Goal: Information Seeking & Learning: Learn about a topic

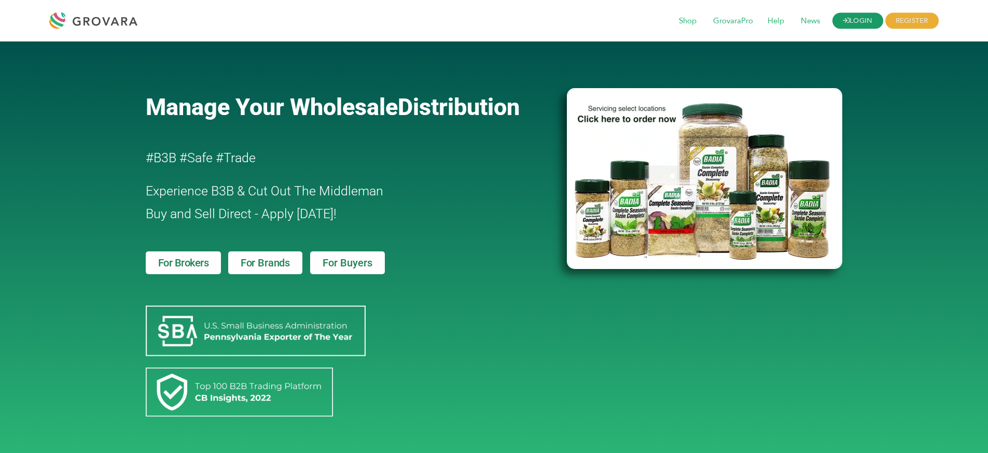
click at [853, 22] on link "LOGIN" at bounding box center [857, 21] width 51 height 16
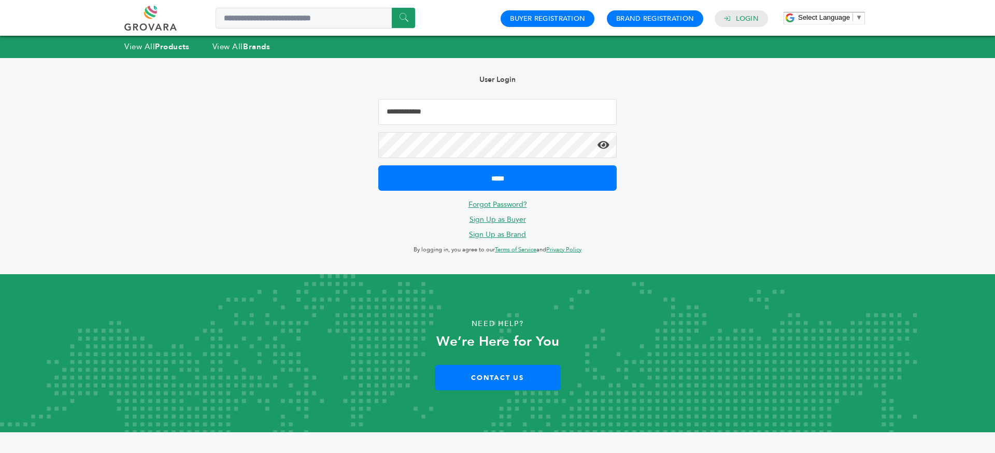
click at [465, 110] on input "Email Address" at bounding box center [497, 112] width 238 height 26
type input "**********"
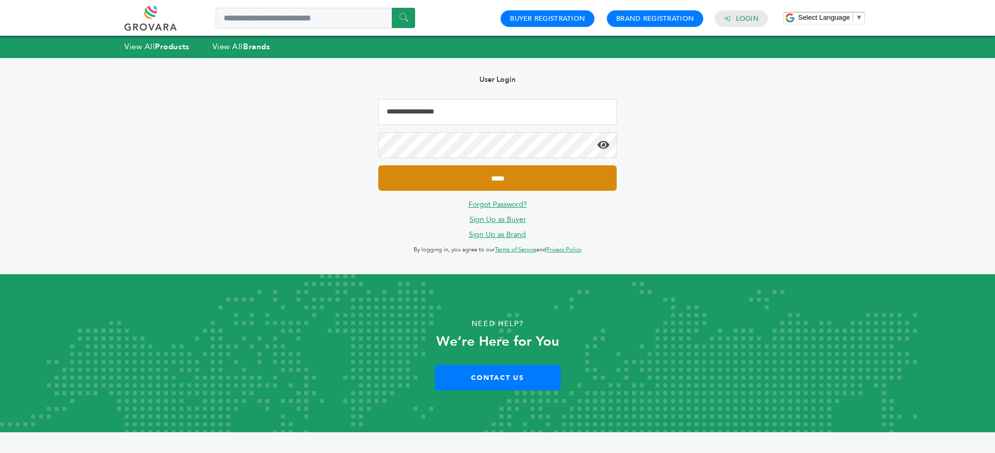
click at [378, 165] on input "*****" at bounding box center [497, 177] width 238 height 25
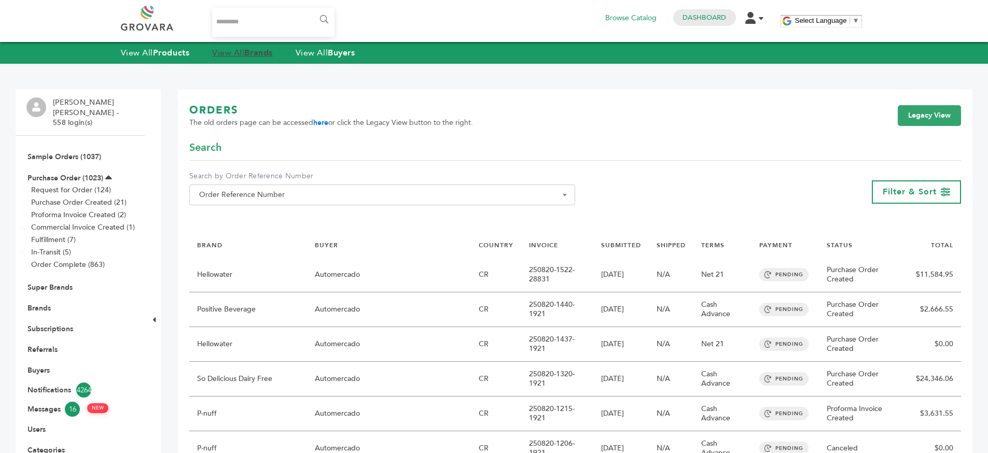
click at [260, 50] on strong "Brands" at bounding box center [258, 52] width 28 height 11
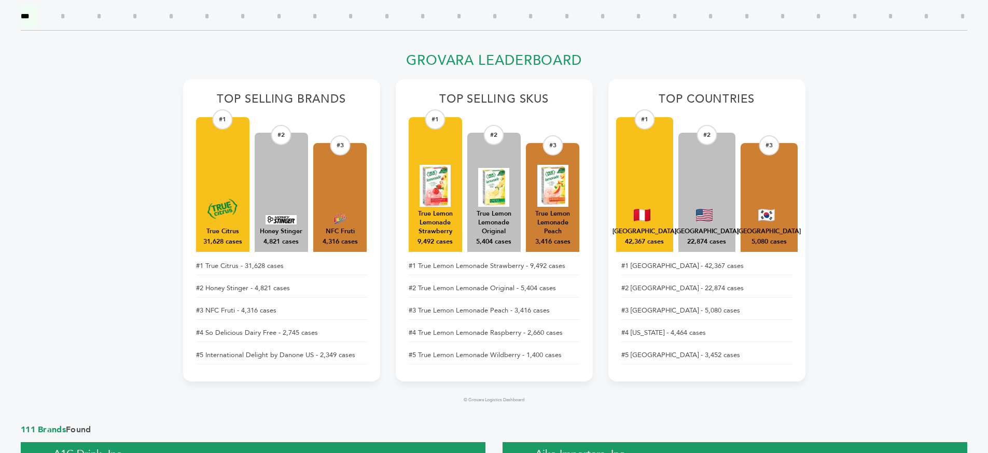
scroll to position [353, 0]
click at [317, 92] on h2 "Top Selling Brands" at bounding box center [281, 102] width 171 height 20
drag, startPoint x: 317, startPoint y: 91, endPoint x: 440, endPoint y: 97, distance: 123.0
click at [321, 92] on h2 "Top Selling Brands" at bounding box center [281, 102] width 171 height 20
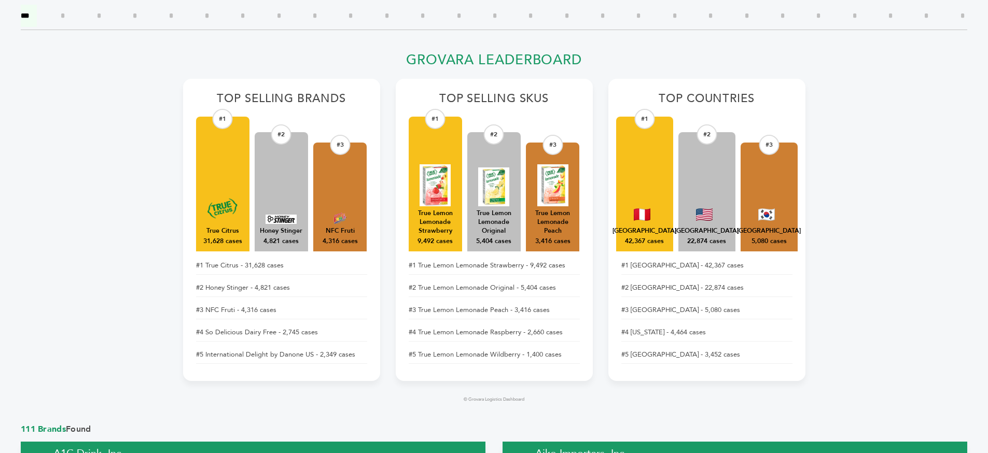
click at [440, 97] on h2 "Top Selling SKUs" at bounding box center [494, 102] width 171 height 20
drag, startPoint x: 440, startPoint y: 97, endPoint x: 542, endPoint y: 100, distance: 102.2
click at [450, 99] on h2 "Top Selling SKUs" at bounding box center [494, 102] width 171 height 20
click at [558, 101] on h2 "Top Selling SKUs" at bounding box center [494, 102] width 171 height 20
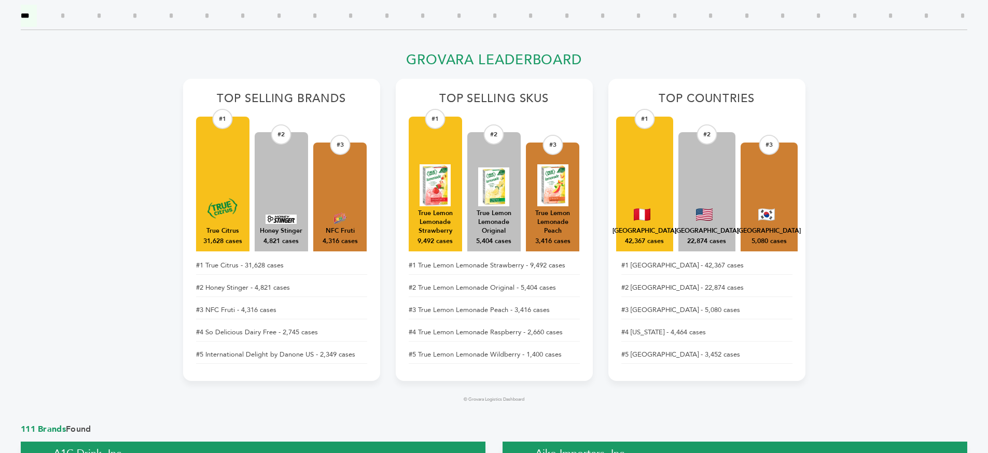
click at [454, 54] on h2 "Grovara Leaderboard" at bounding box center [494, 63] width 622 height 22
click at [755, 65] on h2 "Grovara Leaderboard" at bounding box center [494, 63] width 622 height 22
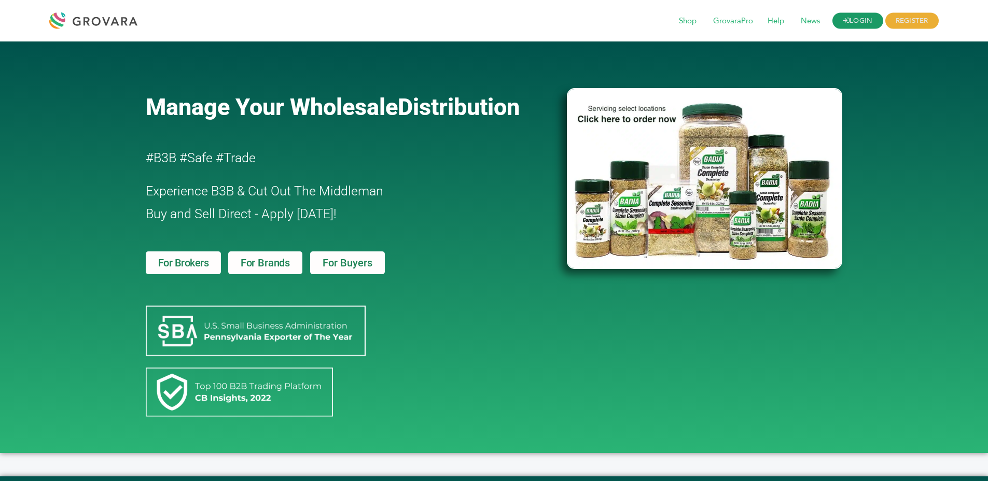
click at [844, 19] on icon at bounding box center [846, 20] width 7 height 7
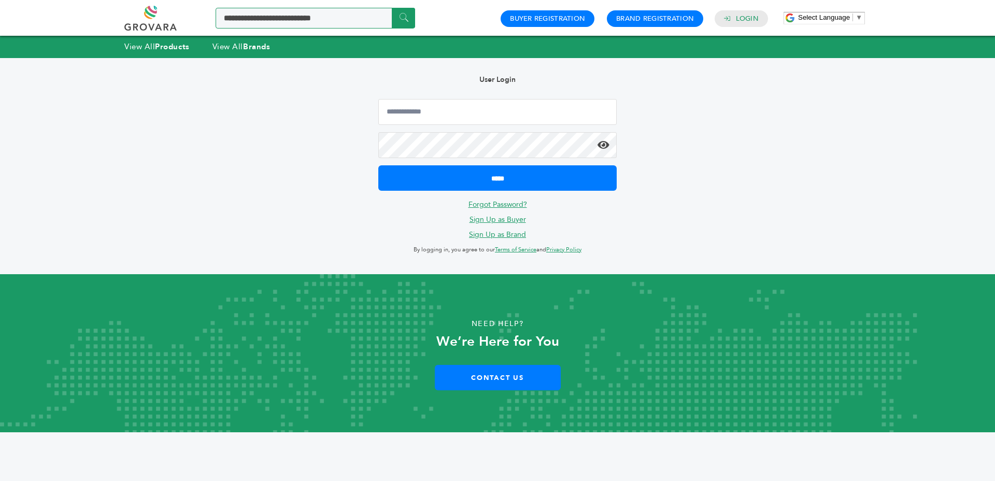
click at [284, 19] on input "Search a product or brand..." at bounding box center [316, 18] width 200 height 21
type input "****"
click at [392, 8] on input "******" at bounding box center [403, 18] width 23 height 20
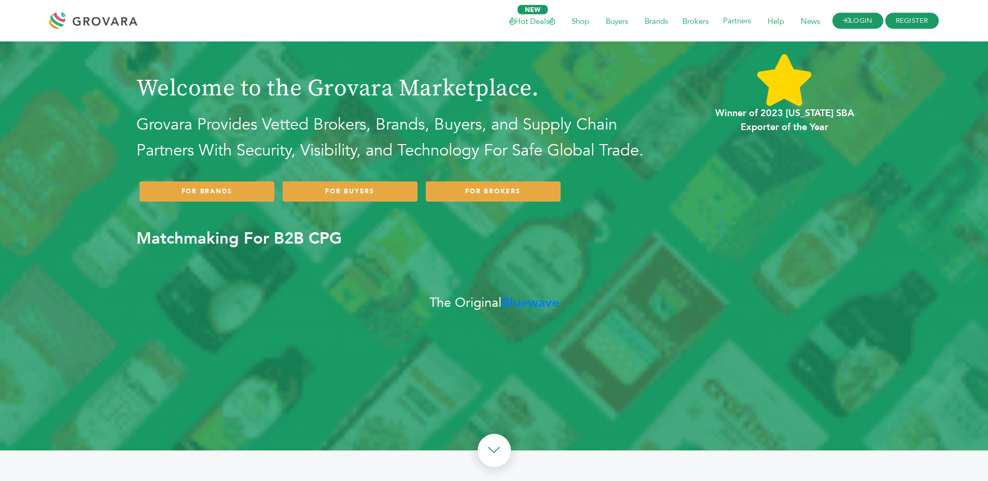
click at [868, 18] on link "LOGIN" at bounding box center [857, 21] width 51 height 16
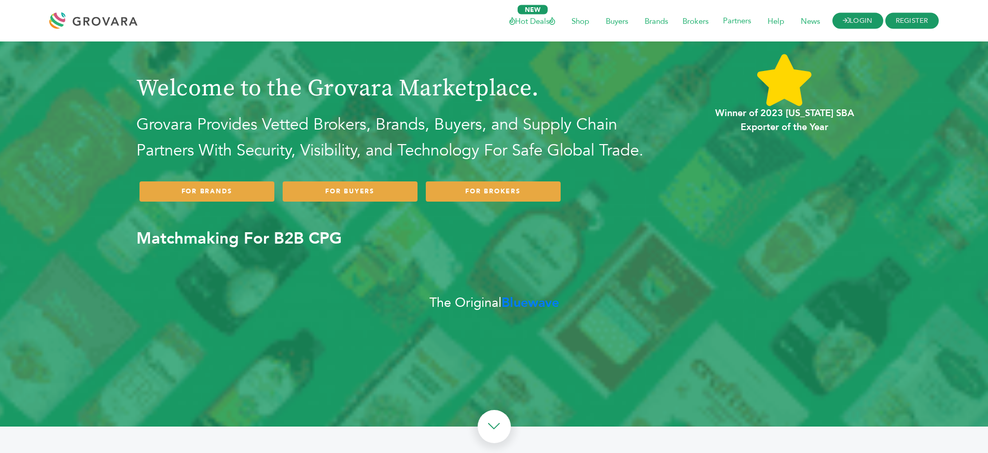
click at [843, 22] on icon at bounding box center [846, 20] width 7 height 7
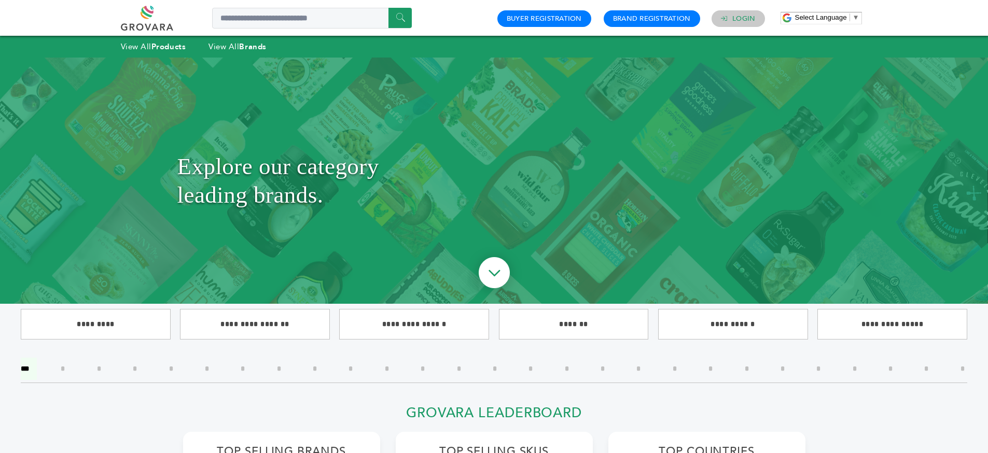
click at [738, 14] on link "Login" at bounding box center [743, 18] width 23 height 9
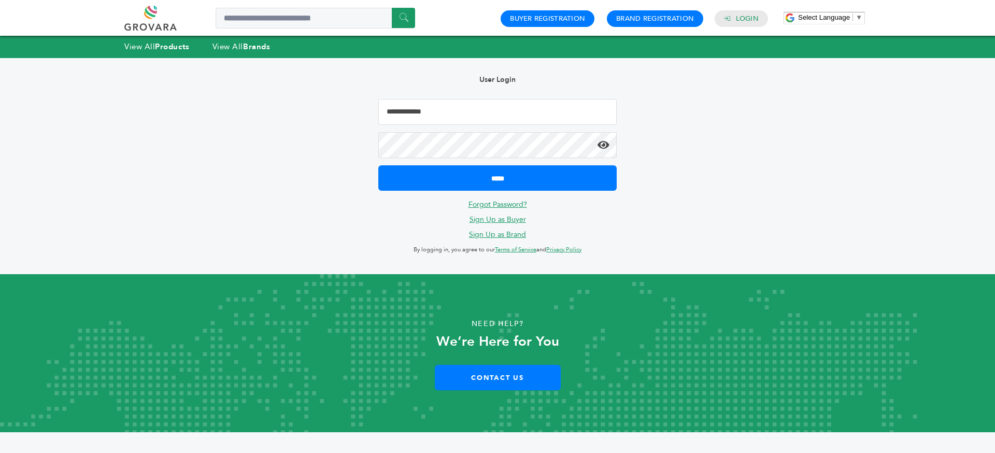
click at [529, 109] on input "Email Address" at bounding box center [497, 112] width 238 height 26
type input "**********"
click at [378, 165] on input "*****" at bounding box center [497, 177] width 238 height 25
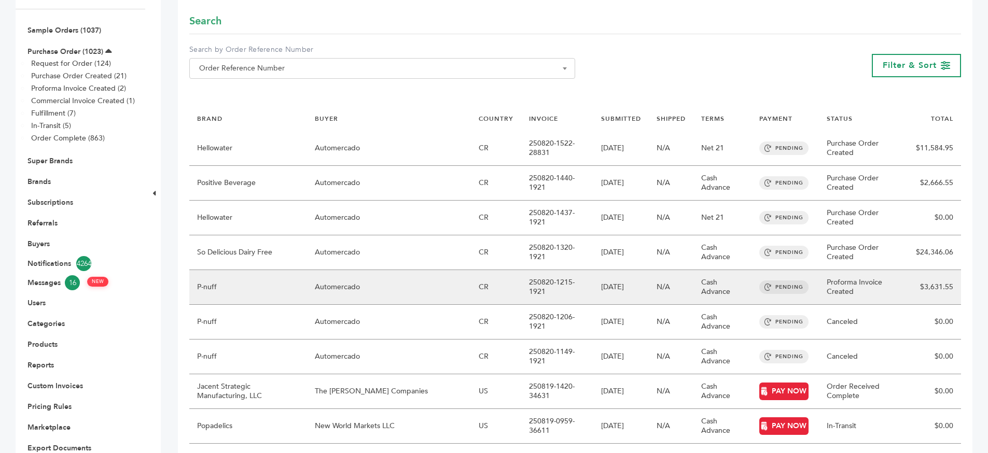
scroll to position [131, 0]
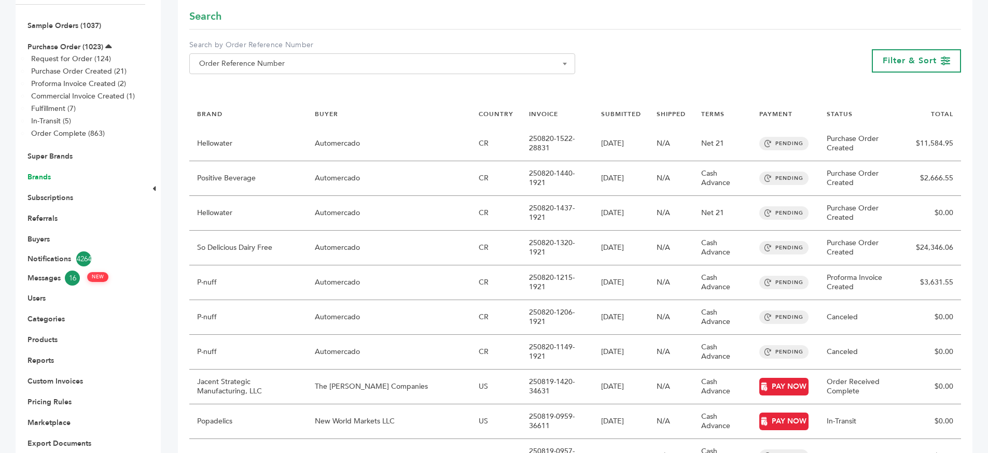
click at [38, 172] on link "Brands" at bounding box center [38, 177] width 23 height 10
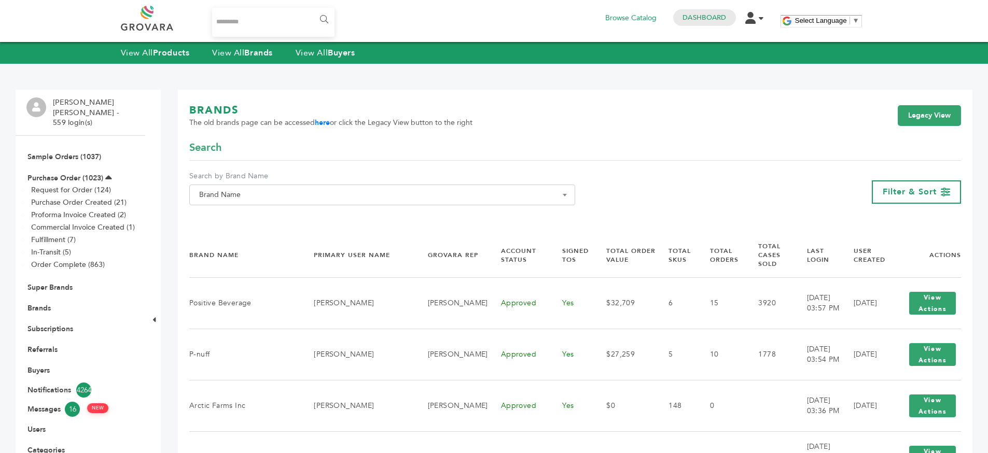
click at [335, 178] on label "Search by Brand Name" at bounding box center [382, 176] width 386 height 10
click at [190, 185] on select "**********" at bounding box center [189, 185] width 1 height 1
click at [323, 197] on span "Brand Name" at bounding box center [382, 195] width 374 height 15
click at [301, 210] on input "Search" at bounding box center [382, 213] width 381 height 13
type input "****"
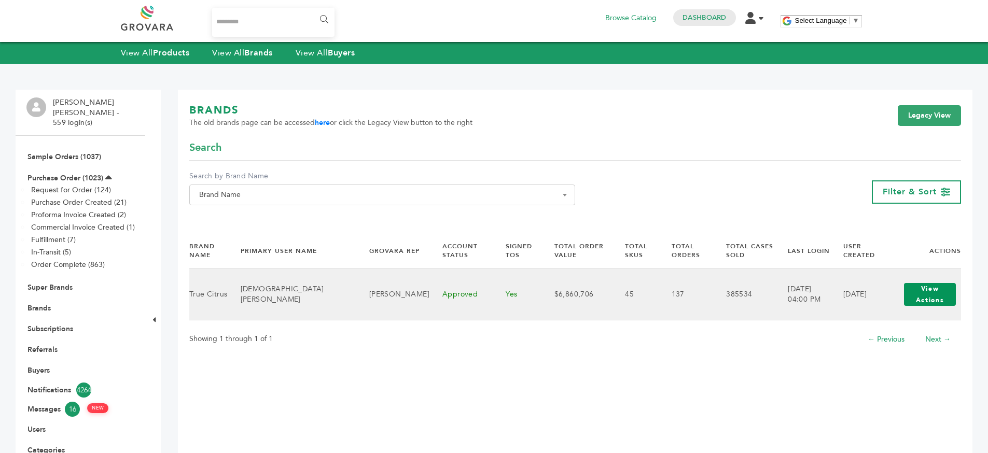
click at [945, 294] on button "View Actions" at bounding box center [930, 294] width 52 height 23
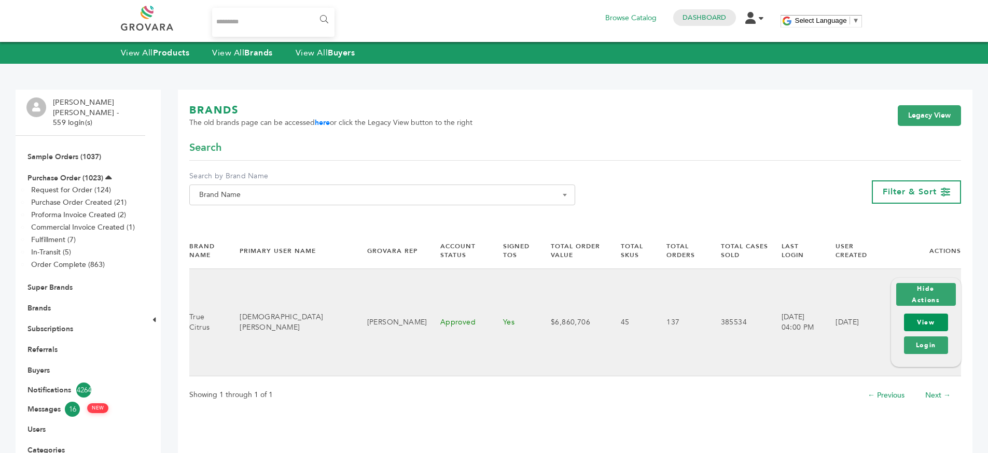
click at [929, 315] on link "View" at bounding box center [926, 323] width 44 height 18
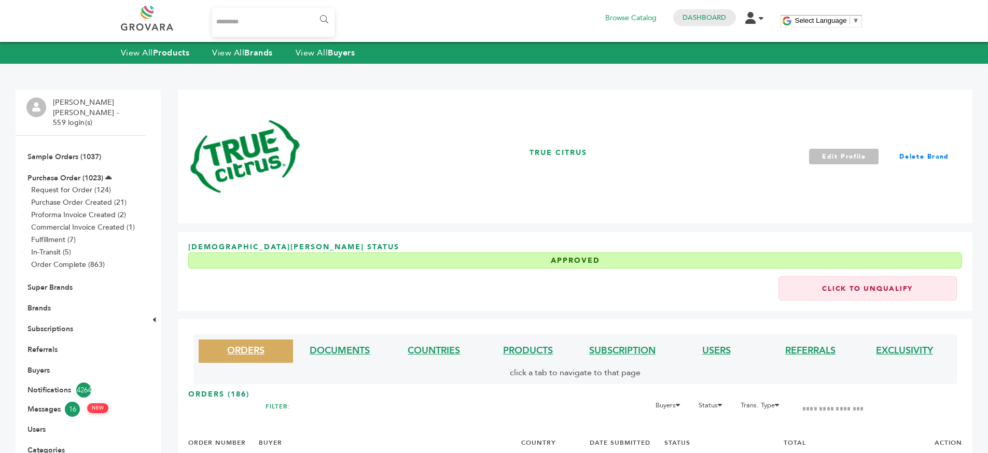
click at [826, 154] on link "Edit Profile" at bounding box center [844, 157] width 70 height 16
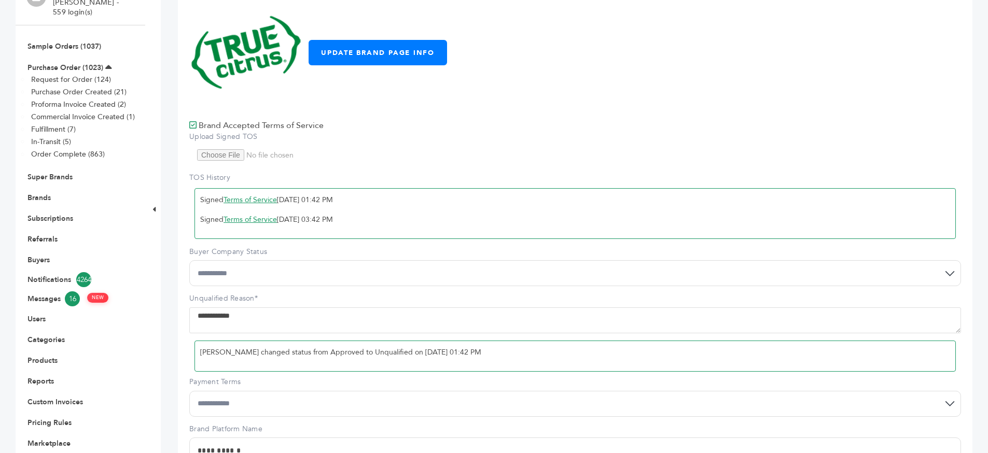
scroll to position [209, 0]
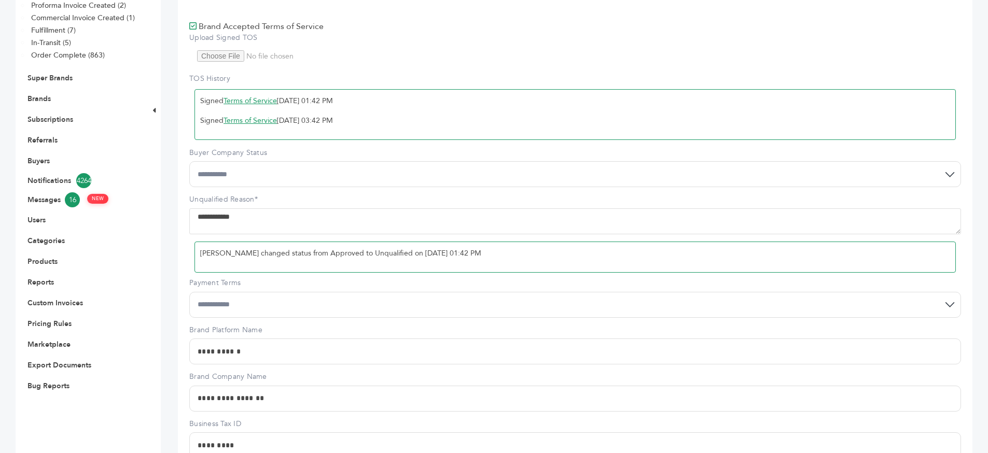
click at [200, 172] on select "**********" at bounding box center [574, 174] width 771 height 26
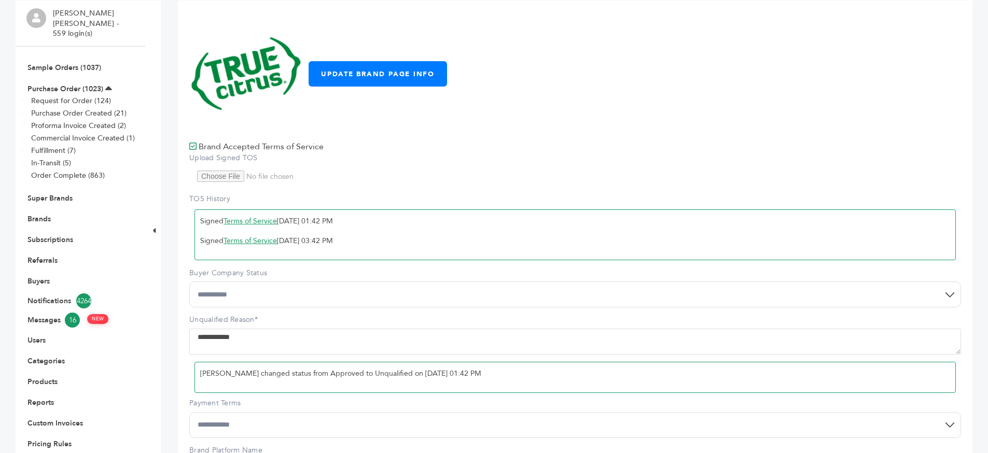
scroll to position [76, 0]
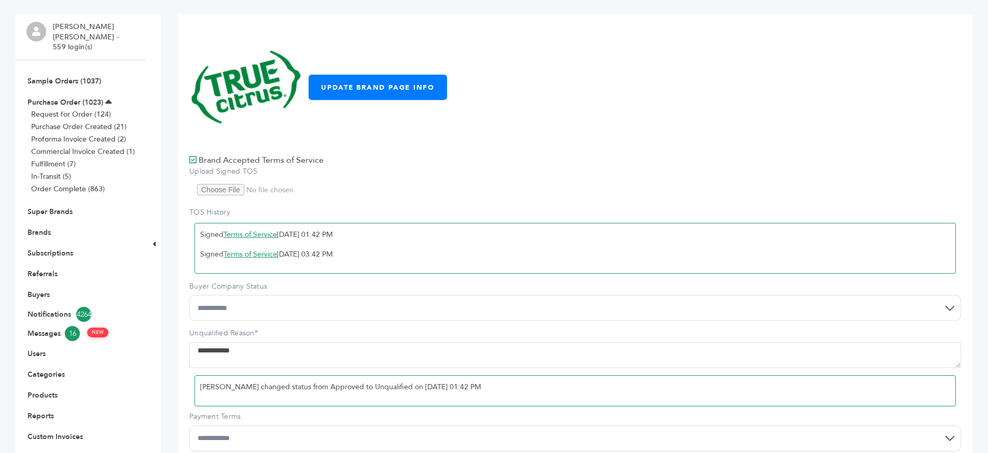
click at [207, 311] on select "**********" at bounding box center [574, 308] width 771 height 26
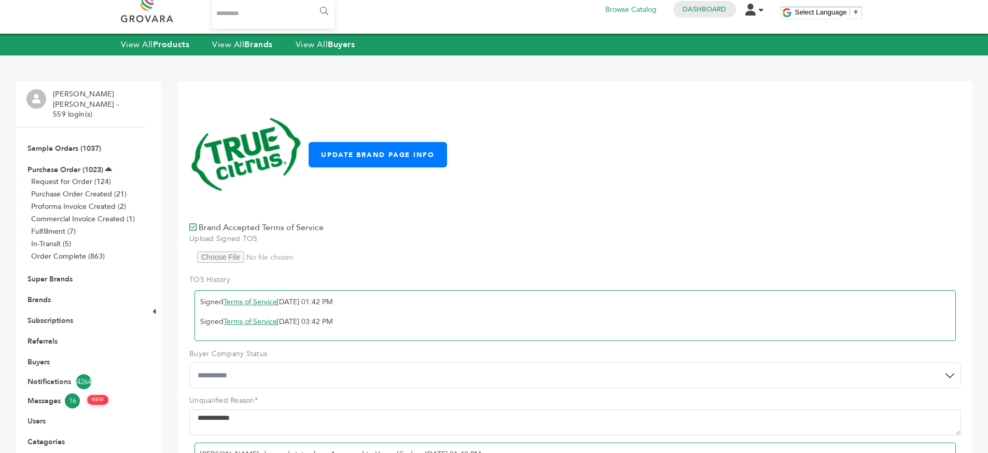
scroll to position [0, 0]
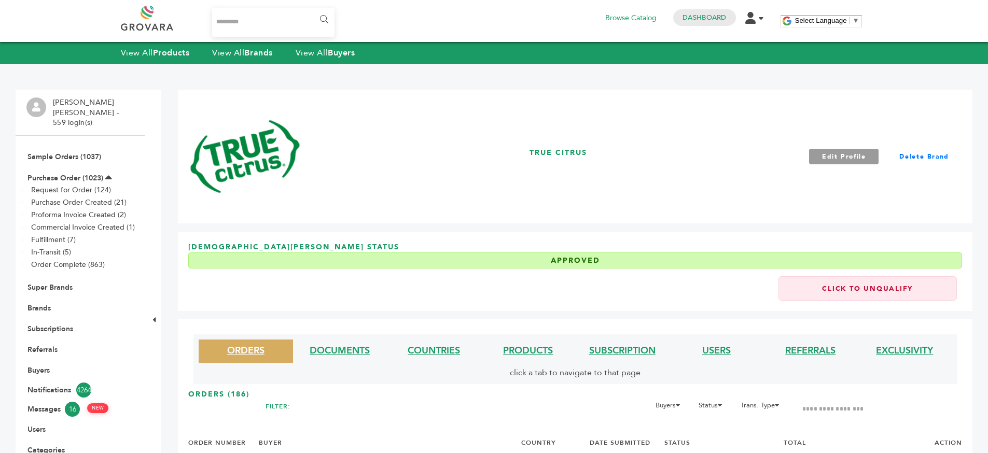
click at [872, 283] on link "Click to Unqualify" at bounding box center [867, 288] width 178 height 24
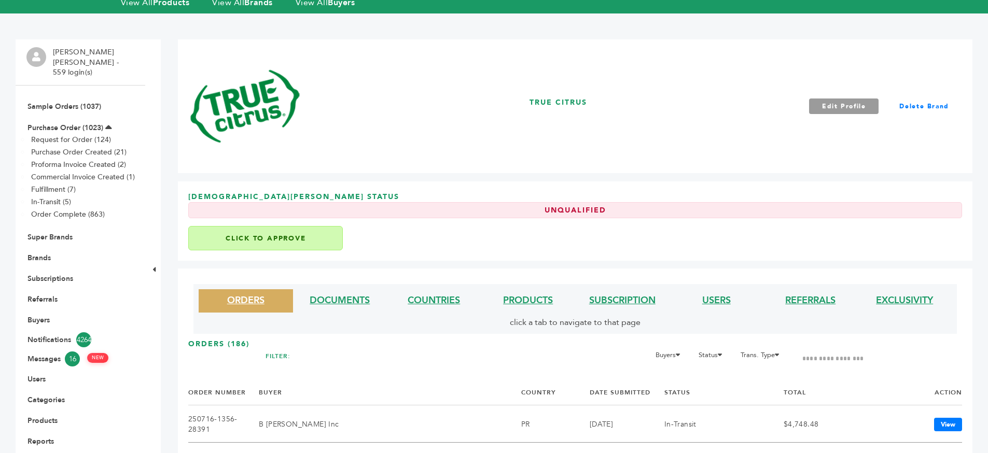
scroll to position [59, 0]
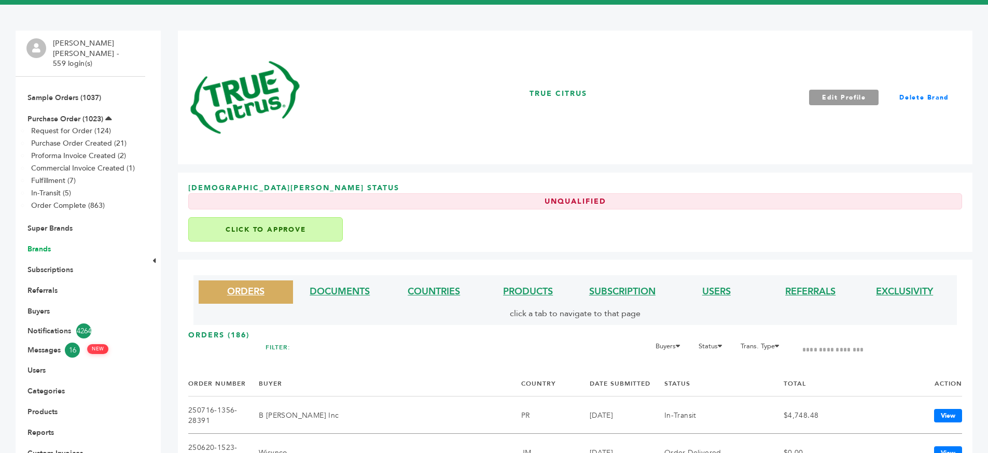
click at [38, 244] on link "Brands" at bounding box center [38, 249] width 23 height 10
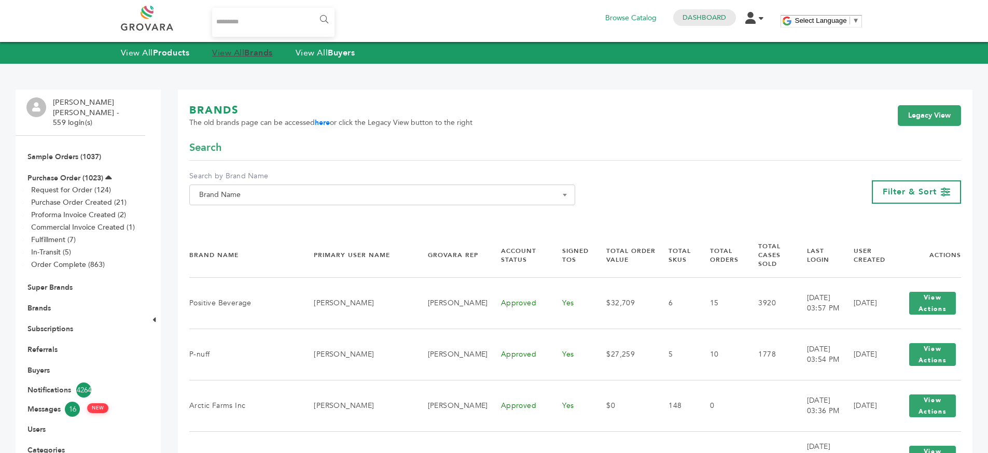
click at [261, 53] on strong "Brands" at bounding box center [258, 52] width 28 height 11
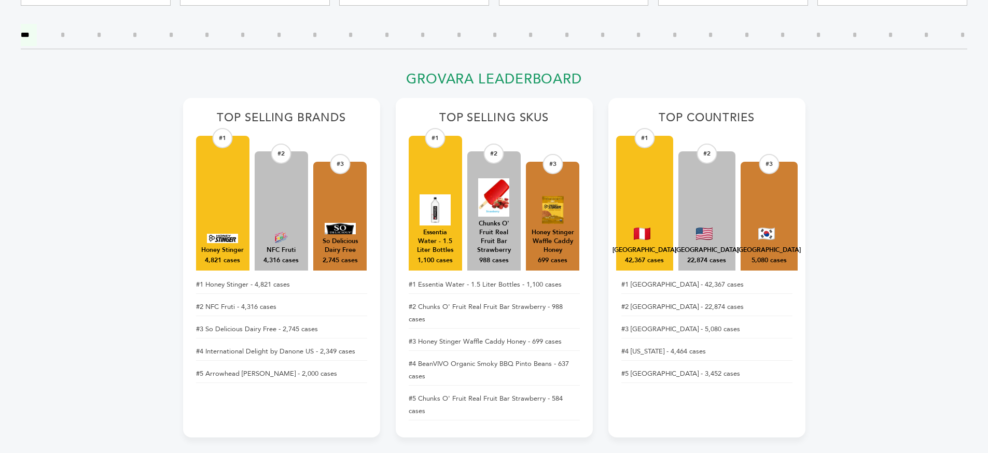
scroll to position [337, 0]
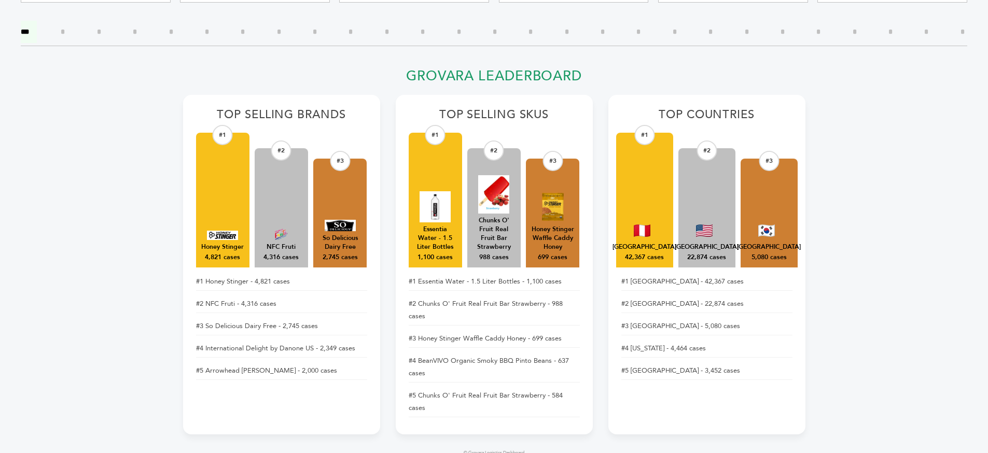
click at [491, 222] on div "Chunks O' Fruit Real Fruit Bar Strawberry" at bounding box center [493, 233] width 43 height 35
click at [494, 243] on div "Chunks O' Fruit Real Fruit Bar Strawberry" at bounding box center [493, 233] width 43 height 35
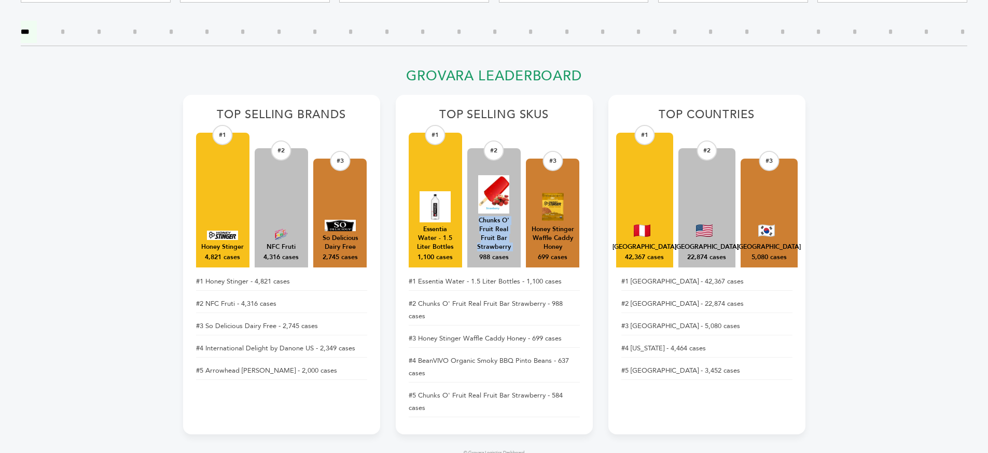
click at [494, 243] on div "Chunks O' Fruit Real Fruit Bar Strawberry" at bounding box center [493, 233] width 43 height 35
click at [499, 244] on div "Chunks O' Fruit Real Fruit Bar Strawberry" at bounding box center [493, 233] width 43 height 35
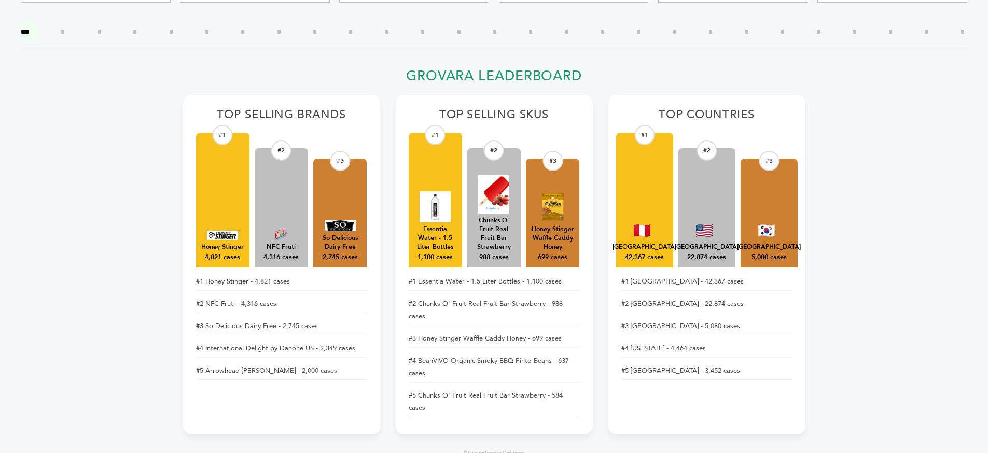
click at [553, 244] on div "Honey Stinger Waffle Caddy Honey" at bounding box center [552, 238] width 43 height 26
click at [553, 241] on div "Honey Stinger Waffle Caddy Honey" at bounding box center [552, 238] width 43 height 26
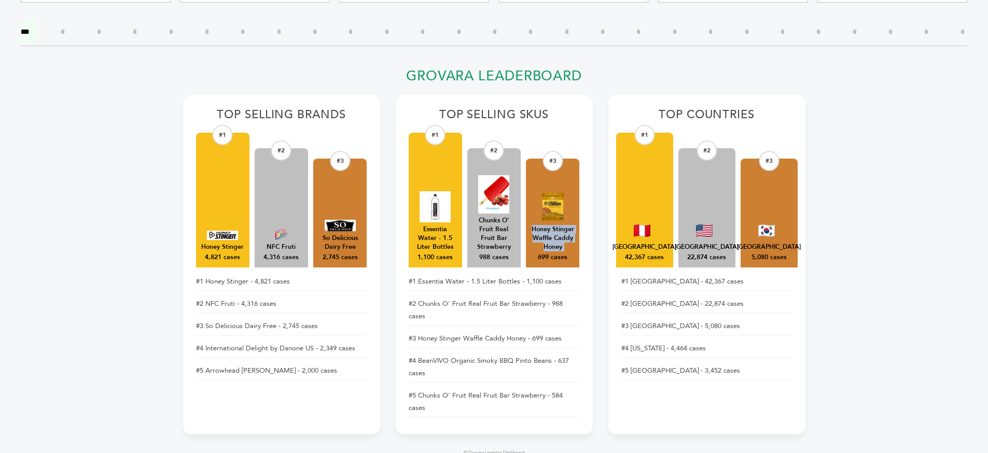
click at [553, 241] on div "Honey Stinger Waffle Caddy Honey" at bounding box center [552, 238] width 43 height 26
click at [555, 241] on div "Honey Stinger Waffle Caddy Honey" at bounding box center [552, 238] width 43 height 26
click at [541, 278] on li "#1 Essentia Water - 1.5 Liter Bottles - 1,100 cases" at bounding box center [494, 282] width 171 height 18
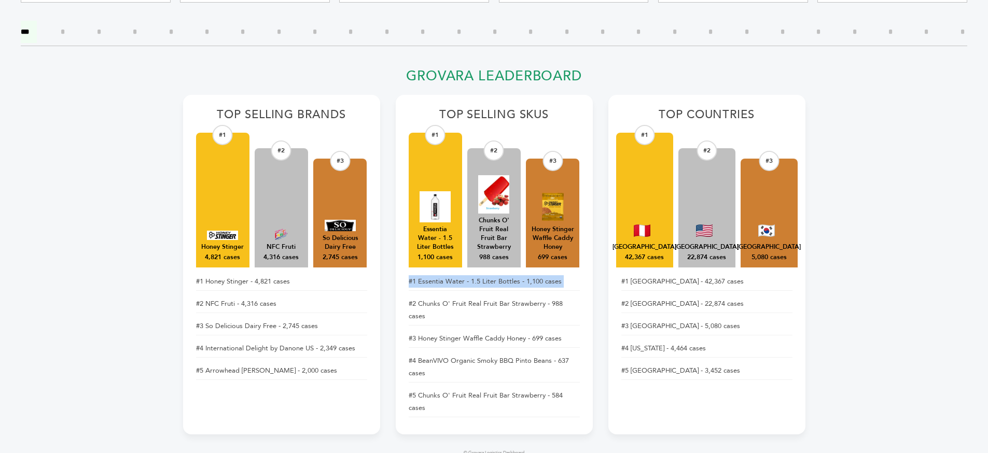
click at [541, 278] on li "#1 Essentia Water - 1.5 Liter Bottles - 1,100 cases" at bounding box center [494, 282] width 171 height 18
click at [573, 286] on li "#1 Essentia Water - 1.5 Liter Bottles - 1,100 cases" at bounding box center [494, 282] width 171 height 18
click at [689, 286] on li "#1 [GEOGRAPHIC_DATA] - 42,367 cases" at bounding box center [706, 282] width 171 height 18
drag, startPoint x: 689, startPoint y: 286, endPoint x: 736, endPoint y: 290, distance: 46.8
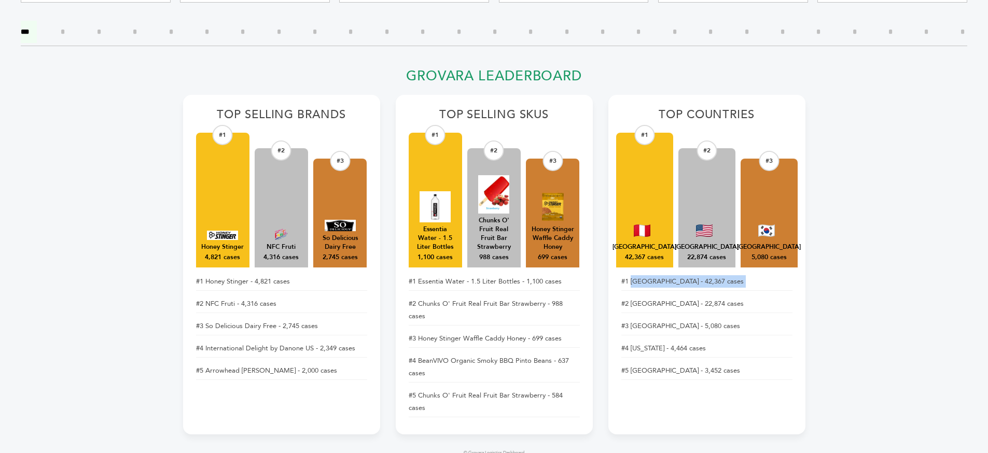
click at [690, 286] on li "#1 [GEOGRAPHIC_DATA] - 42,367 cases" at bounding box center [706, 282] width 171 height 18
click at [736, 290] on li "#1 [GEOGRAPHIC_DATA] - 42,367 cases" at bounding box center [706, 282] width 171 height 18
click at [712, 280] on li "#1 [GEOGRAPHIC_DATA] - 42,367 cases" at bounding box center [706, 282] width 171 height 18
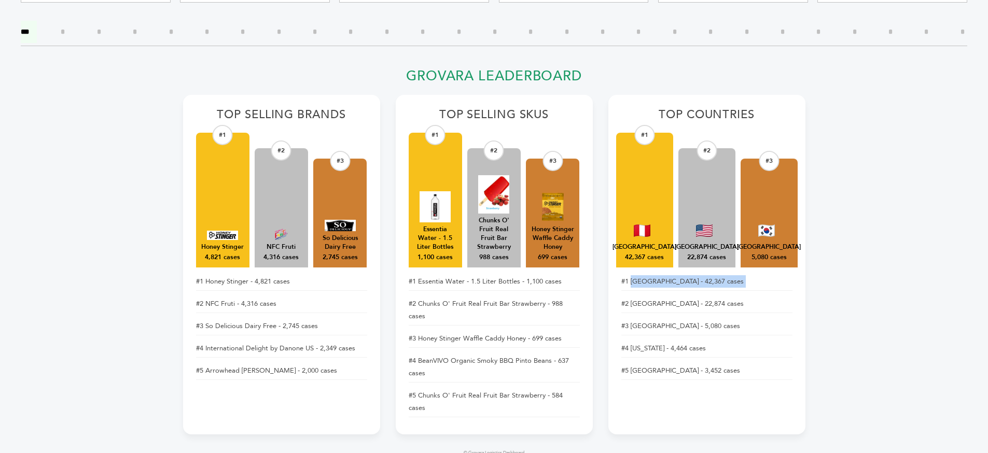
click at [718, 287] on li "#1 [GEOGRAPHIC_DATA] - 42,367 cases" at bounding box center [706, 282] width 171 height 18
click at [712, 305] on li "#2 [GEOGRAPHIC_DATA] - 22,874 cases" at bounding box center [706, 304] width 171 height 18
click at [748, 307] on li "#2 [GEOGRAPHIC_DATA] - 22,874 cases" at bounding box center [706, 304] width 171 height 18
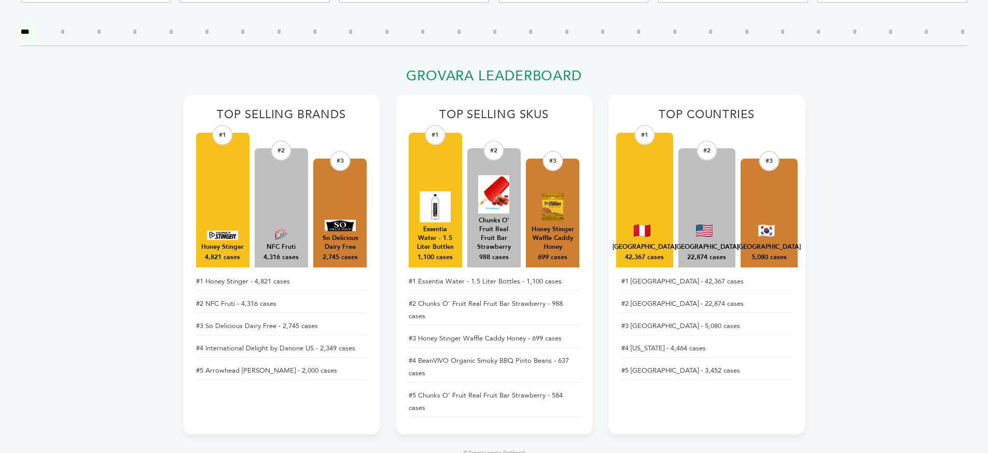
click at [679, 118] on h2 "Top Countries" at bounding box center [706, 118] width 171 height 20
click at [677, 121] on h2 "Top Countries" at bounding box center [706, 118] width 171 height 20
click at [744, 111] on h2 "Top Countries" at bounding box center [706, 118] width 171 height 20
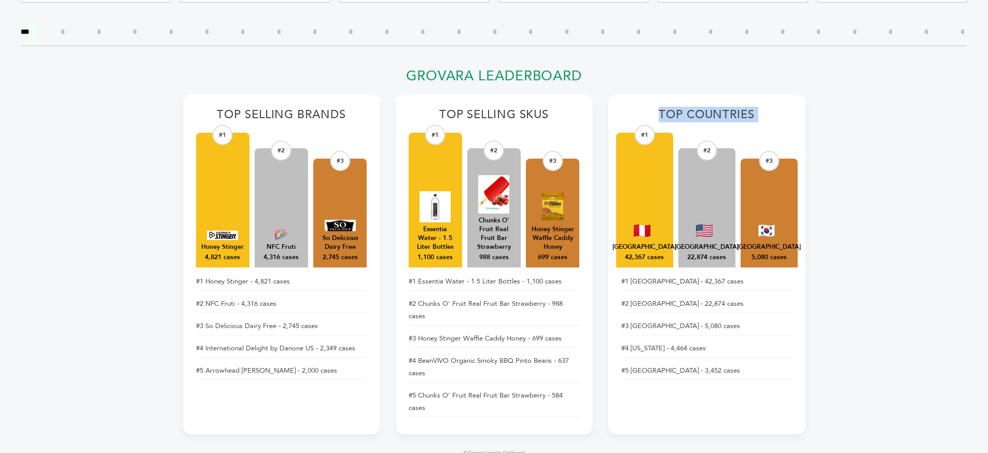
click at [744, 111] on h2 "Top Countries" at bounding box center [706, 118] width 171 height 20
click at [760, 109] on h2 "Top Countries" at bounding box center [706, 118] width 171 height 20
click at [336, 114] on h2 "Top Selling Brands" at bounding box center [281, 118] width 171 height 20
click at [345, 115] on h2 "Top Selling Brands" at bounding box center [281, 118] width 171 height 20
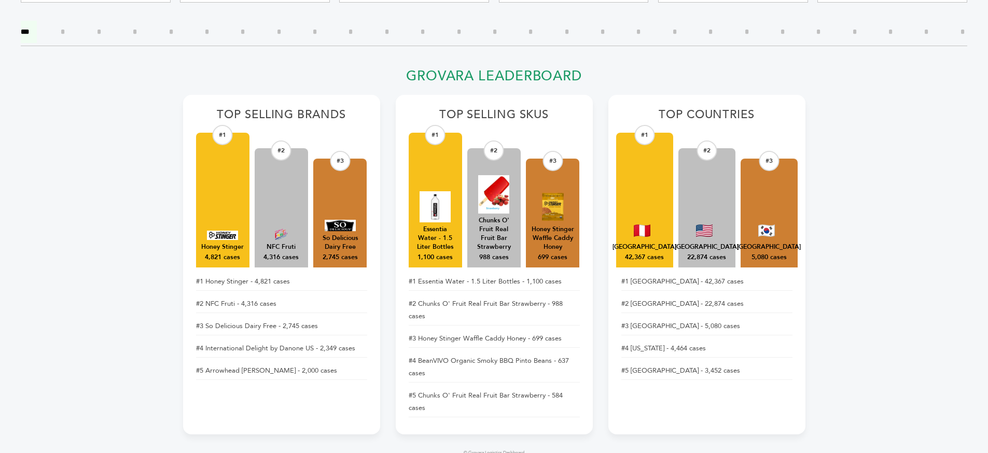
click at [503, 118] on h2 "Top Selling SKUs" at bounding box center [494, 118] width 171 height 20
click at [576, 123] on h2 "Top Selling SKUs" at bounding box center [494, 118] width 171 height 20
click at [552, 120] on h2 "Top Selling SKUs" at bounding box center [494, 118] width 171 height 20
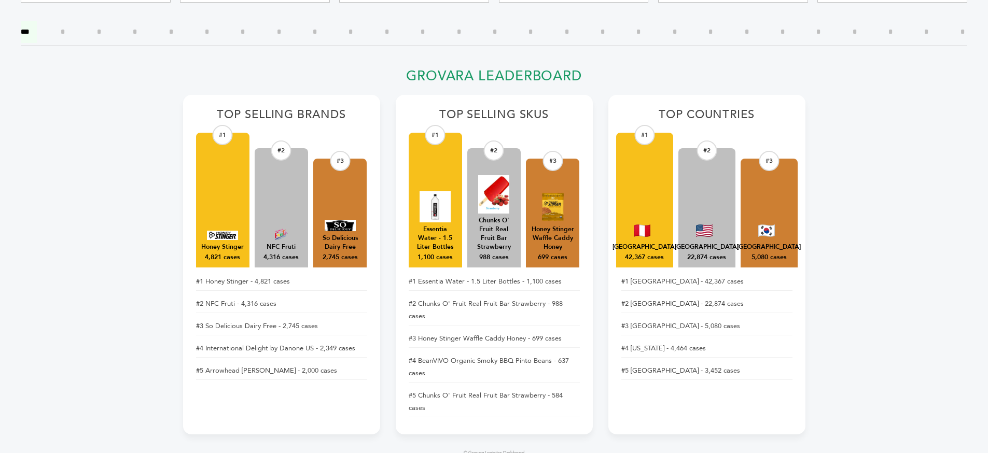
click at [552, 120] on h2 "Top Selling SKUs" at bounding box center [494, 118] width 171 height 20
click at [563, 120] on h2 "Top Selling SKUs" at bounding box center [494, 118] width 171 height 20
click at [343, 238] on div "So Delicious Dairy Free" at bounding box center [339, 243] width 43 height 18
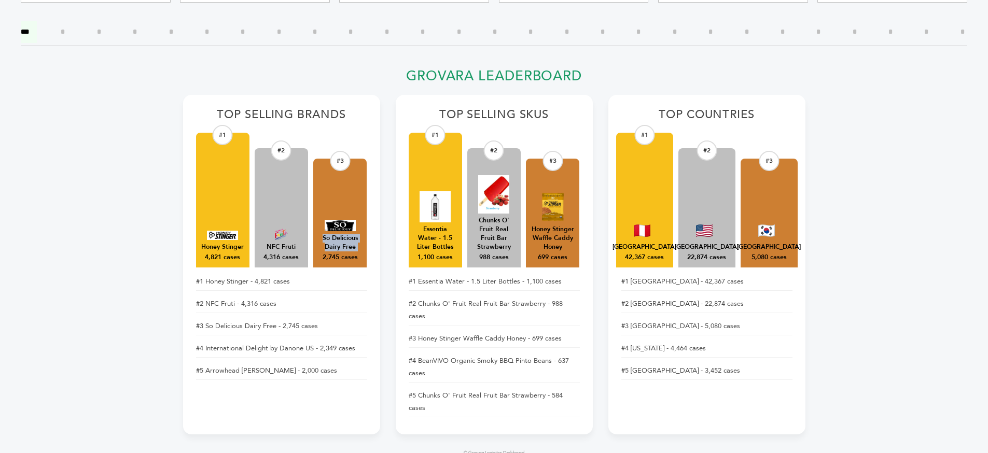
click at [343, 238] on div "So Delicious Dairy Free" at bounding box center [339, 243] width 43 height 18
click at [349, 247] on div "So Delicious Dairy Free" at bounding box center [339, 243] width 43 height 18
click at [226, 244] on div "Honey Stinger" at bounding box center [222, 247] width 43 height 9
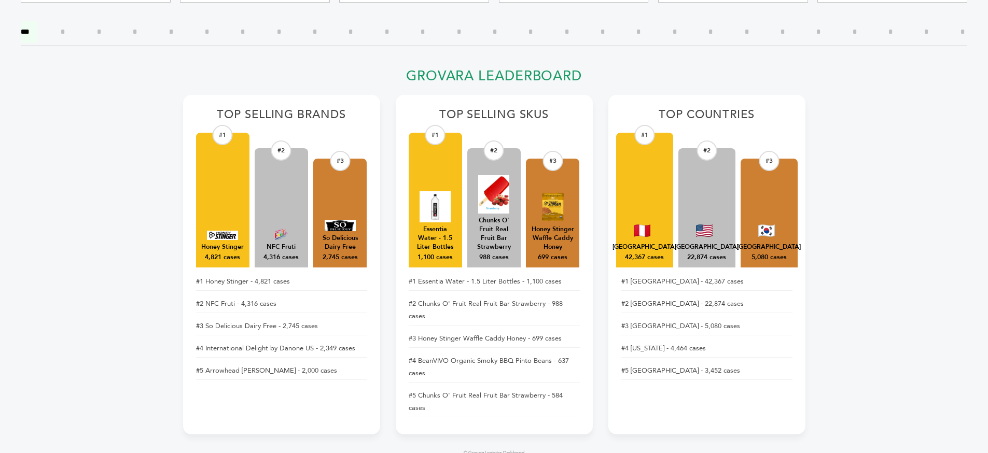
click at [225, 257] on div "4,821 cases" at bounding box center [222, 257] width 35 height 9
drag, startPoint x: 225, startPoint y: 257, endPoint x: 271, endPoint y: 256, distance: 46.2
click at [225, 257] on div "4,821 cases" at bounding box center [222, 257] width 35 height 9
click at [307, 263] on div "#2 NFC Fruti 4,316 cases" at bounding box center [281, 207] width 53 height 119
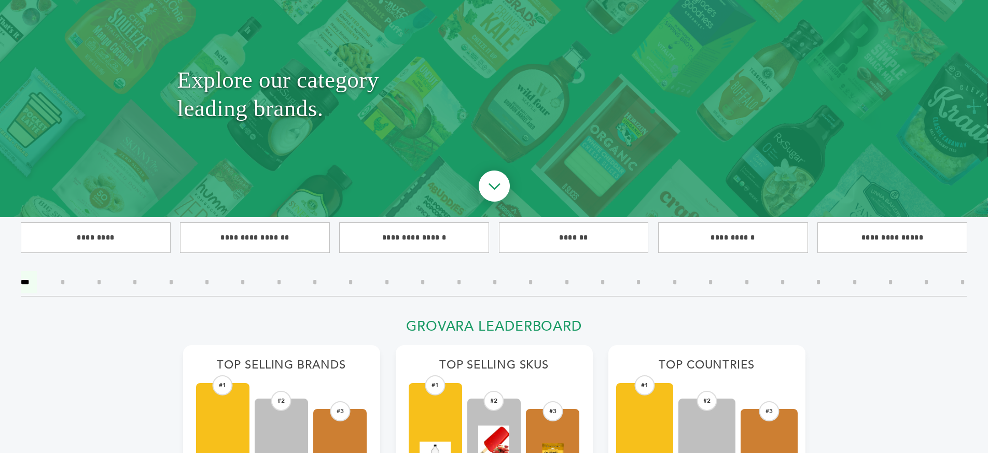
scroll to position [344, 0]
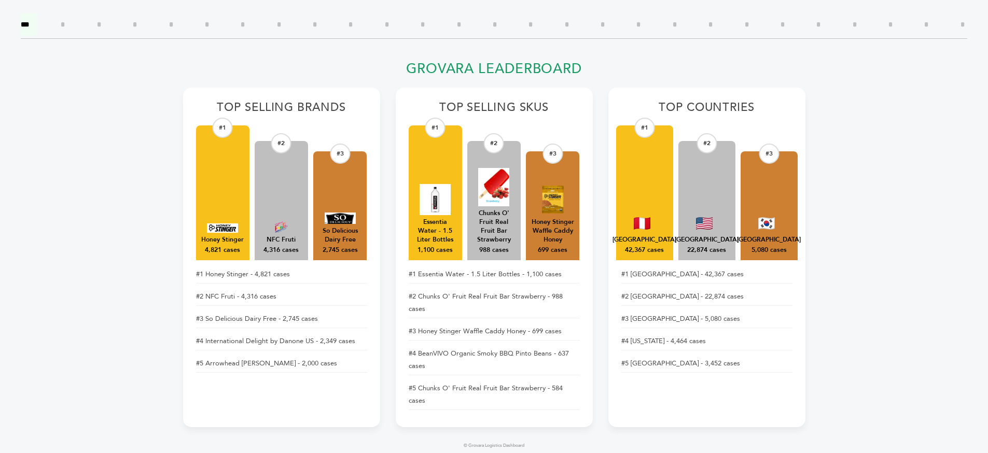
click at [494, 191] on img at bounding box center [493, 187] width 31 height 38
click at [499, 191] on img at bounding box center [493, 187] width 31 height 38
click at [509, 199] on img at bounding box center [493, 187] width 31 height 38
click at [445, 210] on img at bounding box center [434, 199] width 31 height 31
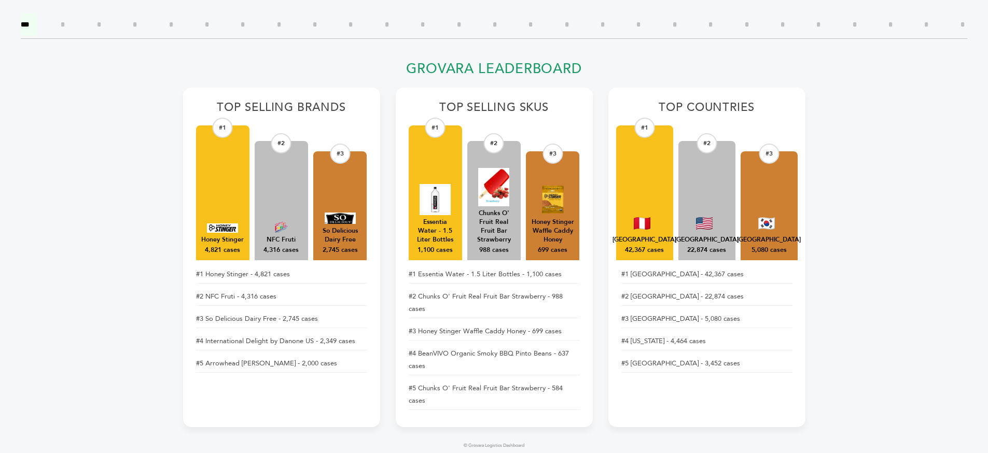
click at [509, 202] on img at bounding box center [493, 187] width 31 height 38
click at [439, 208] on img at bounding box center [434, 199] width 31 height 31
click at [451, 215] on div "#1 Essentia Water - 1.5 Liter Bottles 1,100 cases" at bounding box center [435, 192] width 53 height 135
click at [451, 206] on div "#1 Essentia Water - 1.5 Liter Bottles 1,100 cases" at bounding box center [435, 192] width 53 height 135
click at [445, 201] on img at bounding box center [434, 199] width 31 height 31
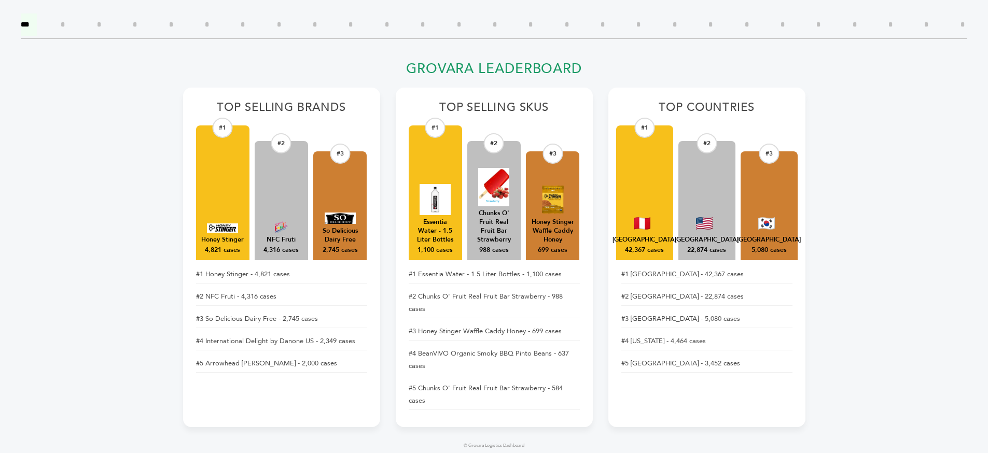
drag, startPoint x: 445, startPoint y: 201, endPoint x: 459, endPoint y: 195, distance: 15.3
click at [445, 201] on img at bounding box center [434, 199] width 31 height 31
click at [462, 194] on div "#1 Essentia Water - 1.5 Liter Bottles 1,100 cases #2 Chunks O' Fruit Real Fruit…" at bounding box center [494, 192] width 171 height 135
click at [507, 183] on img at bounding box center [493, 187] width 31 height 38
drag, startPoint x: 520, startPoint y: 198, endPoint x: 540, endPoint y: 204, distance: 21.3
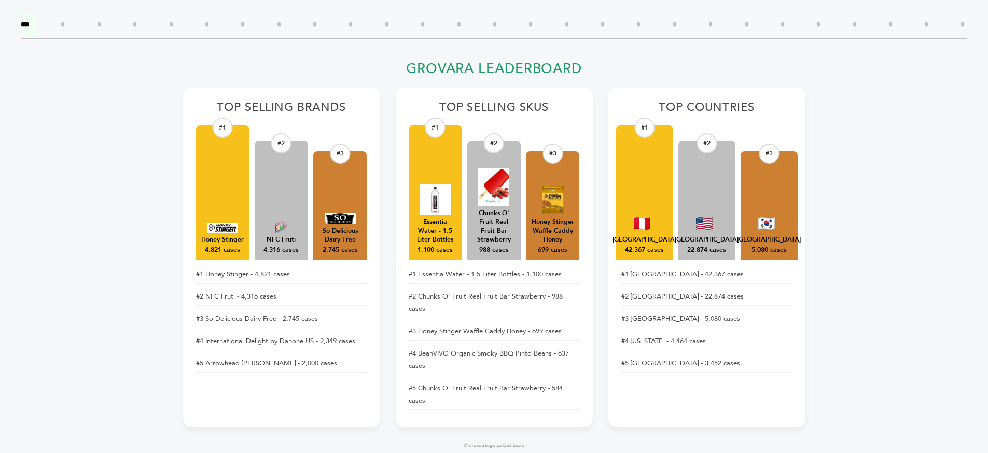
click at [565, 212] on div "#1 Essentia Water - 1.5 Liter Bottles 1,100 cases #2 Chunks O' Fruit Real Fruit…" at bounding box center [494, 192] width 171 height 135
click at [461, 223] on div "#1 Essentia Water - 1.5 Liter Bottles 1,100 cases" at bounding box center [435, 192] width 53 height 135
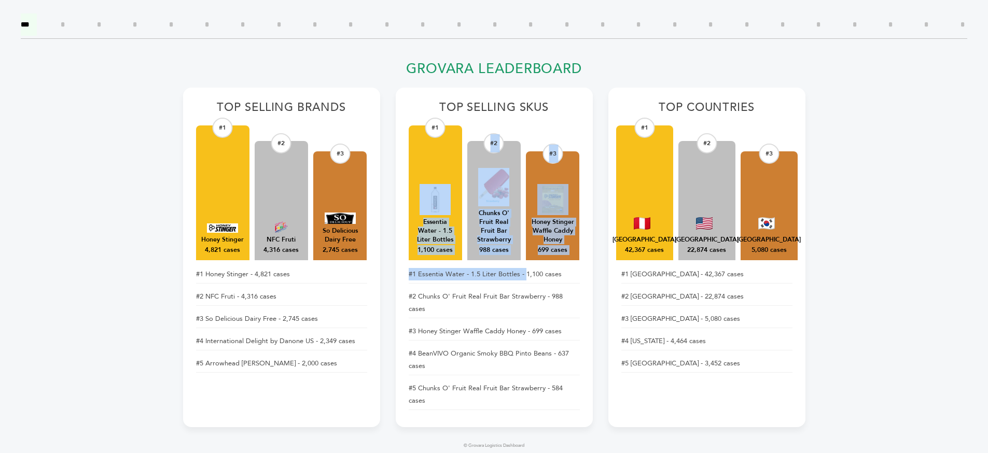
drag, startPoint x: 452, startPoint y: 214, endPoint x: 499, endPoint y: 239, distance: 53.3
click at [522, 270] on div "Top Selling SKUs #1 Essentia Water - 1.5 Liter Bottles 1,100 cases #2 Chunks O'…" at bounding box center [494, 258] width 197 height 340
click at [539, 209] on img at bounding box center [552, 199] width 31 height 31
click at [558, 183] on div at bounding box center [552, 194] width 31 height 43
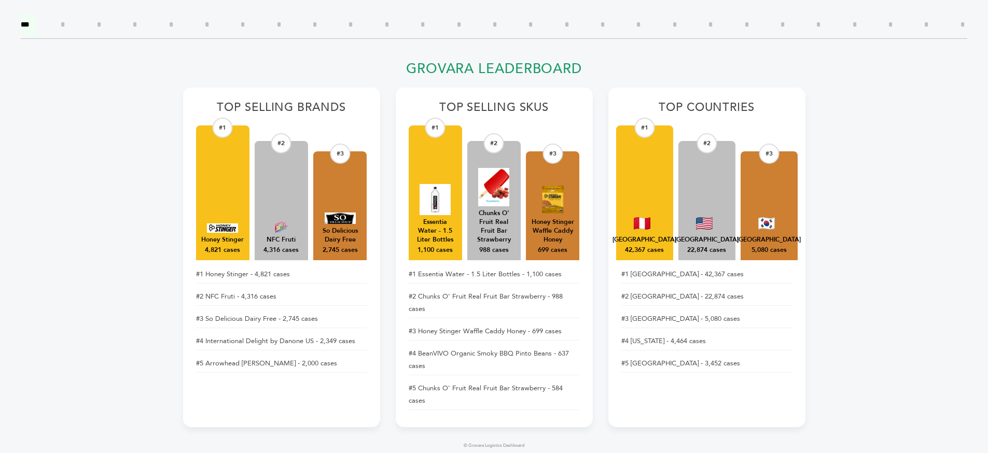
click at [536, 188] on div "#3 Honey Stinger Waffle Caddy Honey 699 cases" at bounding box center [552, 205] width 53 height 109
click at [658, 215] on div "#1 [GEOGRAPHIC_DATA] 42,367 cases" at bounding box center [644, 192] width 57 height 135
drag, startPoint x: 642, startPoint y: 215, endPoint x: 659, endPoint y: 211, distance: 17.6
click at [673, 205] on div "#1 [GEOGRAPHIC_DATA] 42,367 cases" at bounding box center [644, 192] width 57 height 135
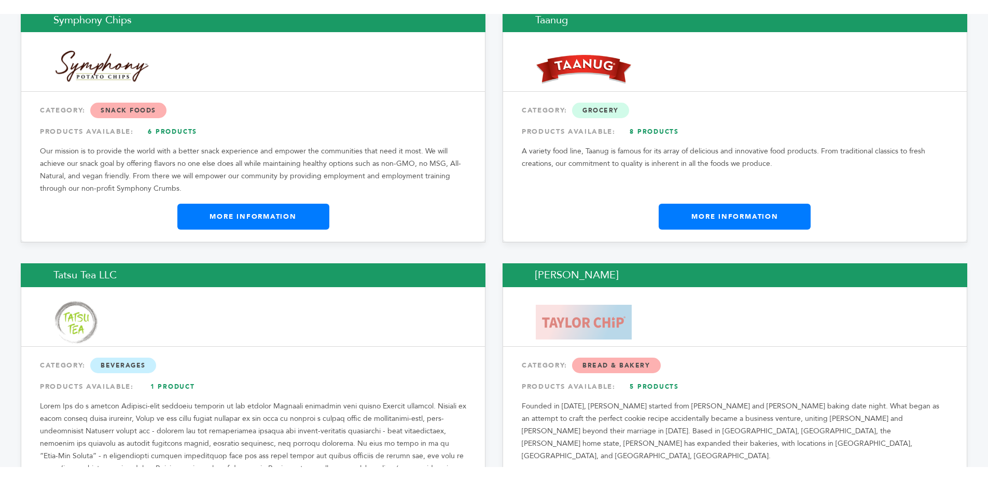
scroll to position [16930, 0]
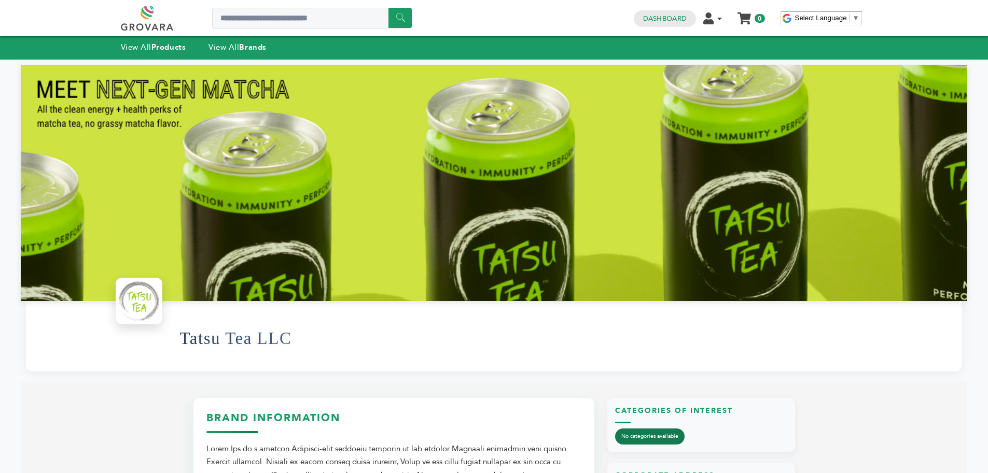
scroll to position [385, 0]
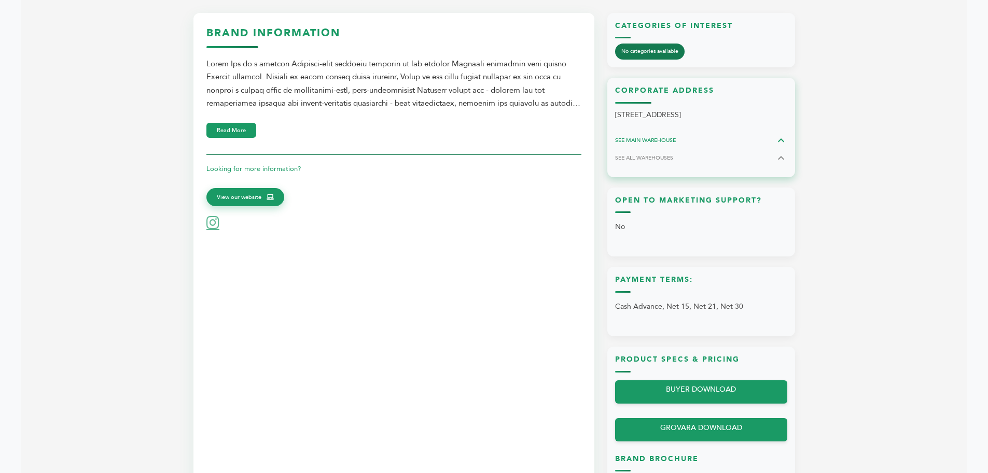
click at [621, 144] on span "SEE MAIN WAREHOUSE" at bounding box center [645, 140] width 61 height 8
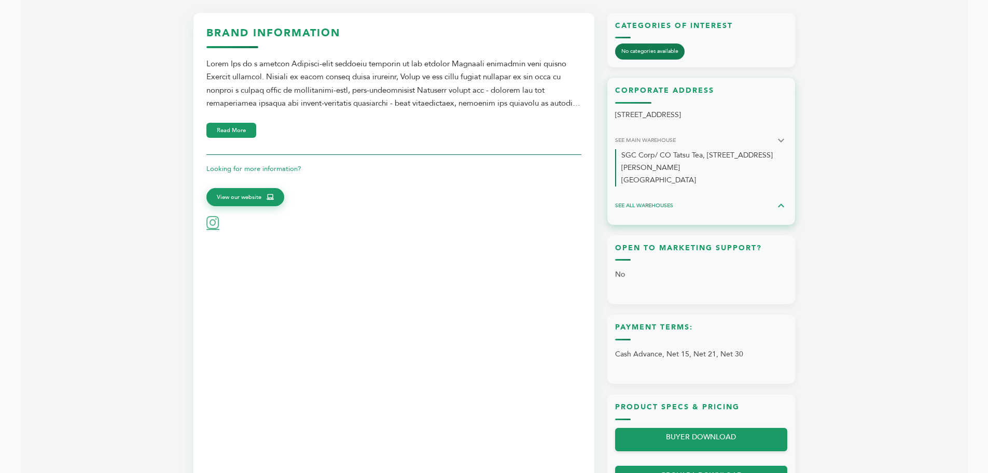
click at [622, 202] on span "SEE ALL WAREHOUSES" at bounding box center [644, 206] width 58 height 8
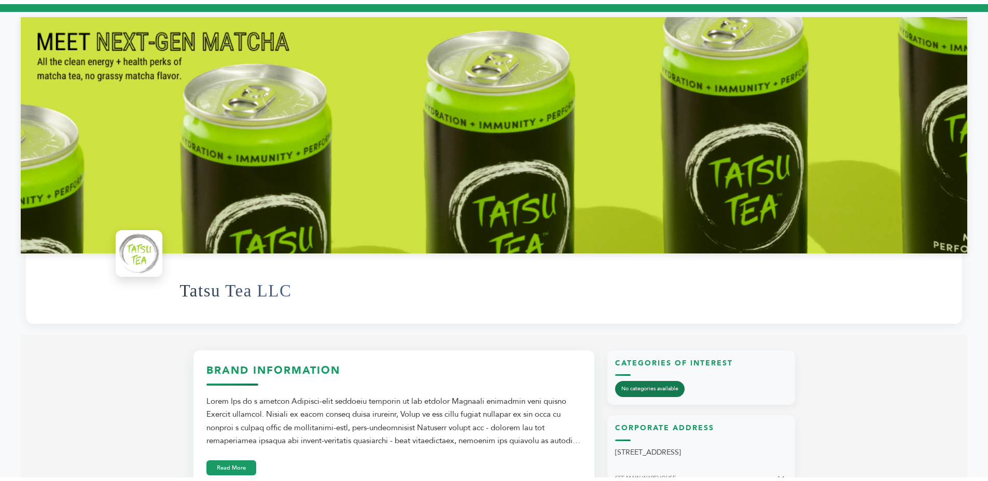
scroll to position [0, 0]
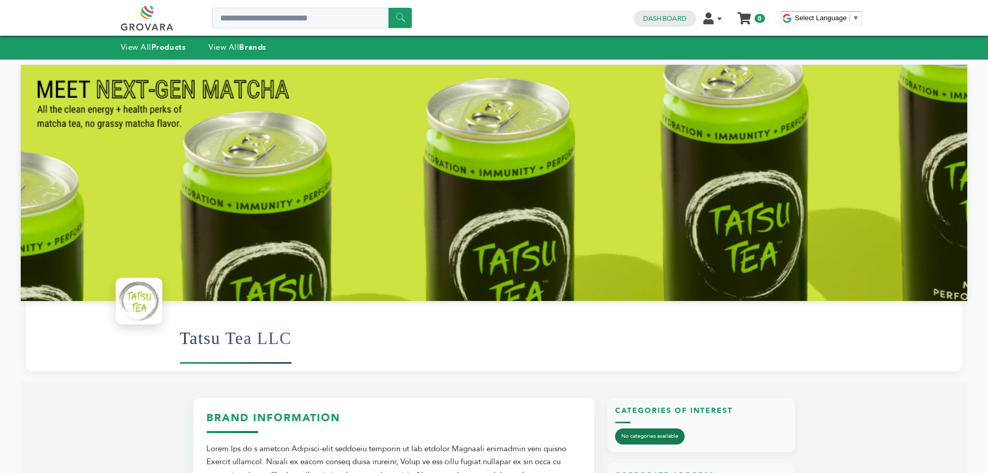
click at [214, 354] on h1 "Tatsu Tea LLC" at bounding box center [236, 338] width 112 height 51
click at [215, 354] on h1 "Tatsu Tea LLC" at bounding box center [236, 338] width 112 height 51
click at [304, 334] on div "Tatsu Tea LLC" at bounding box center [566, 339] width 772 height 56
click at [310, 344] on div "Tatsu Tea LLC" at bounding box center [566, 339] width 772 height 56
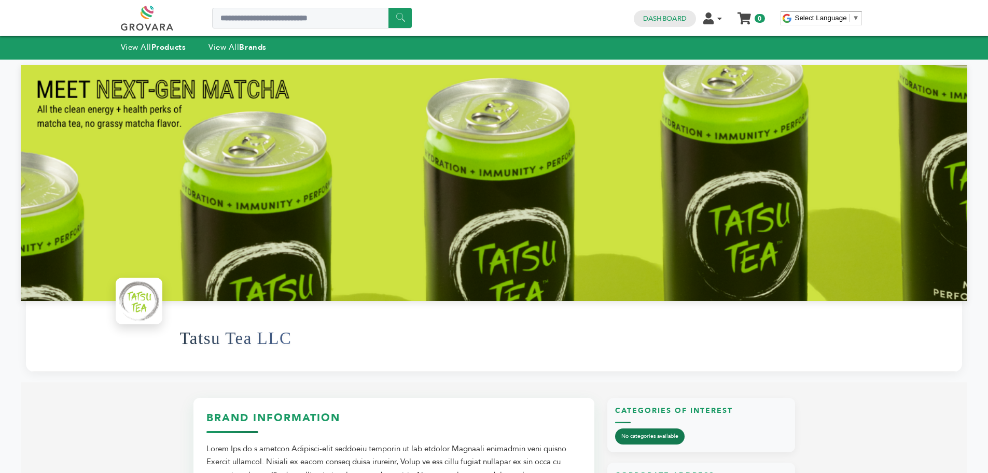
click at [310, 344] on div "Tatsu Tea LLC" at bounding box center [566, 339] width 772 height 56
click at [305, 340] on div "Tatsu Tea LLC" at bounding box center [566, 339] width 772 height 56
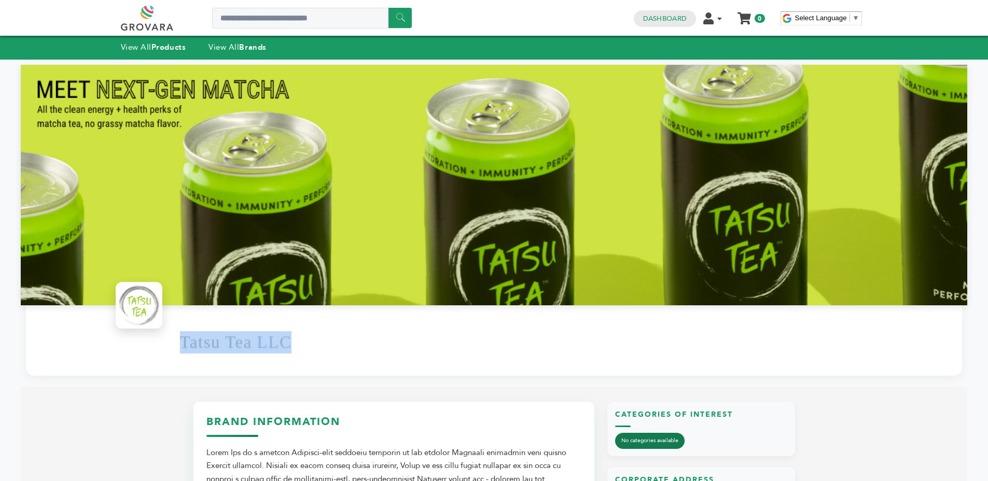
click at [302, 340] on div "Tatsu Tea LLC" at bounding box center [566, 342] width 772 height 56
click at [438, 328] on div "Tatsu Tea LLC" at bounding box center [566, 342] width 772 height 56
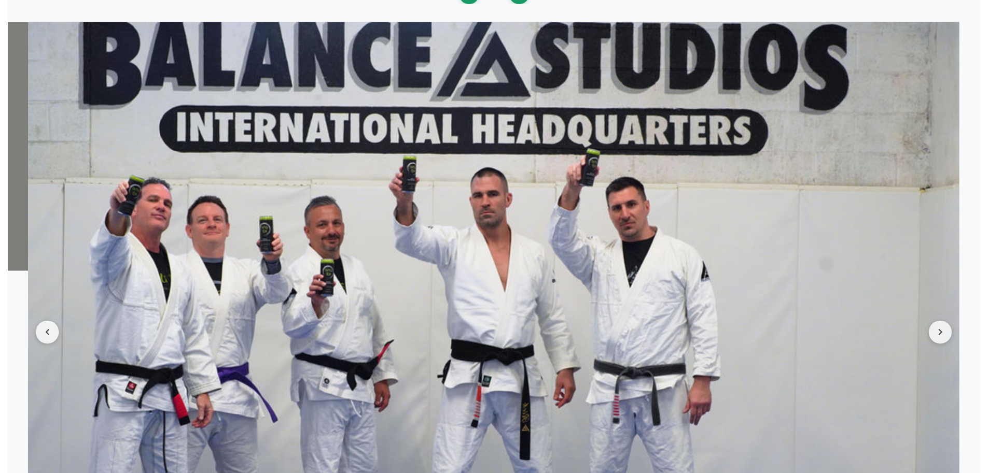
scroll to position [1577, 0]
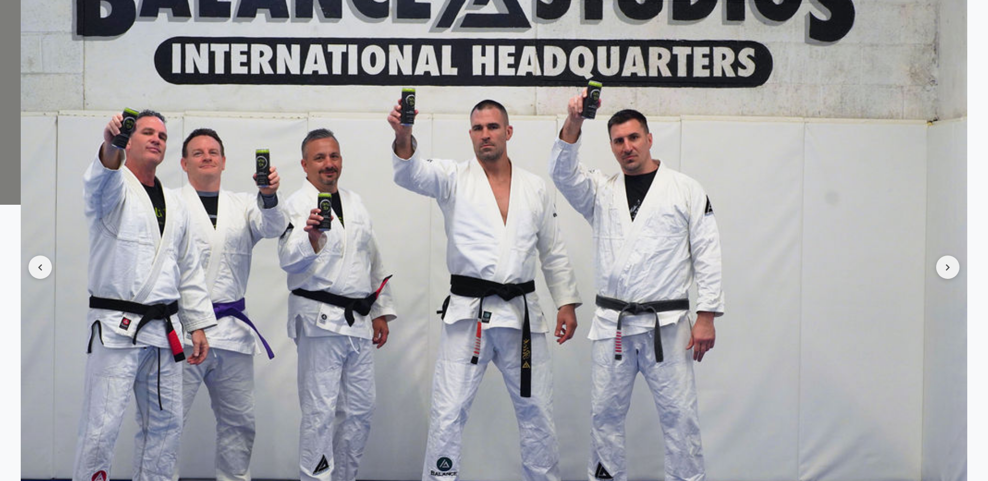
click at [958, 248] on img at bounding box center [494, 267] width 946 height 631
click at [951, 256] on button at bounding box center [947, 267] width 23 height 23
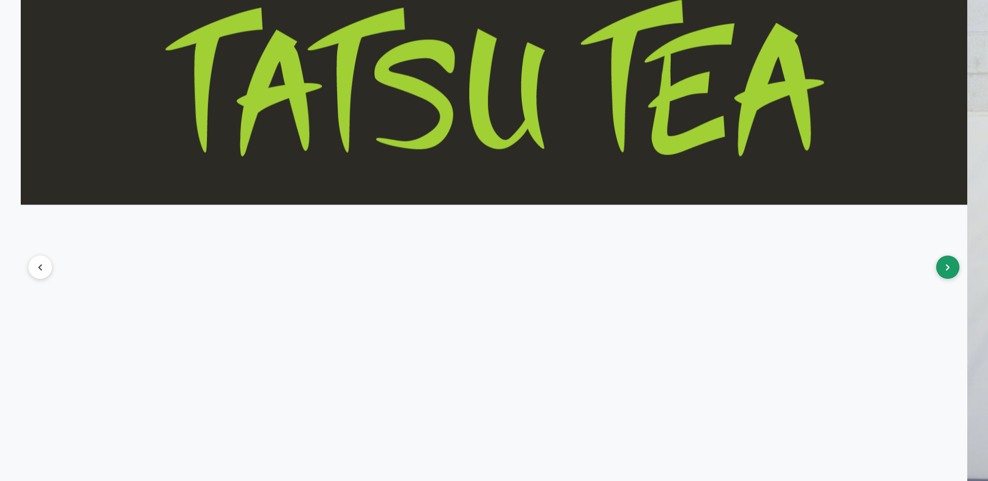
click at [951, 256] on button at bounding box center [947, 267] width 23 height 23
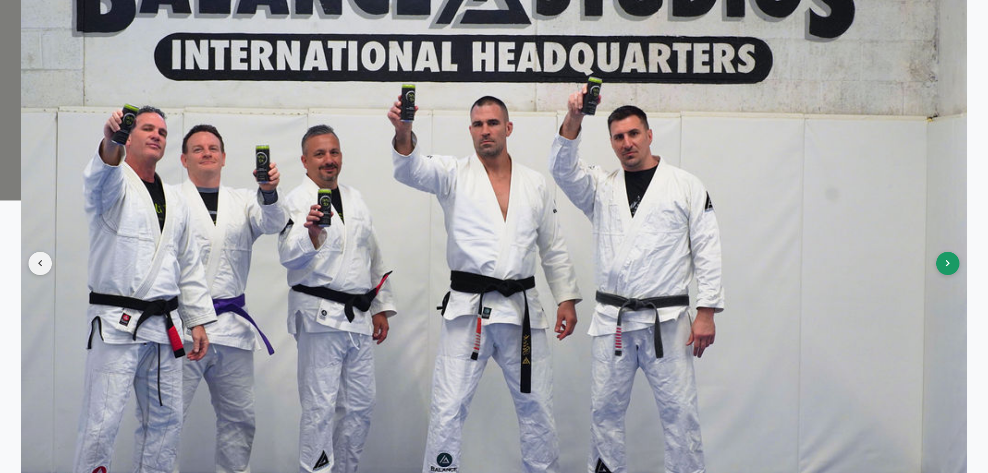
click at [951, 254] on button at bounding box center [947, 263] width 23 height 23
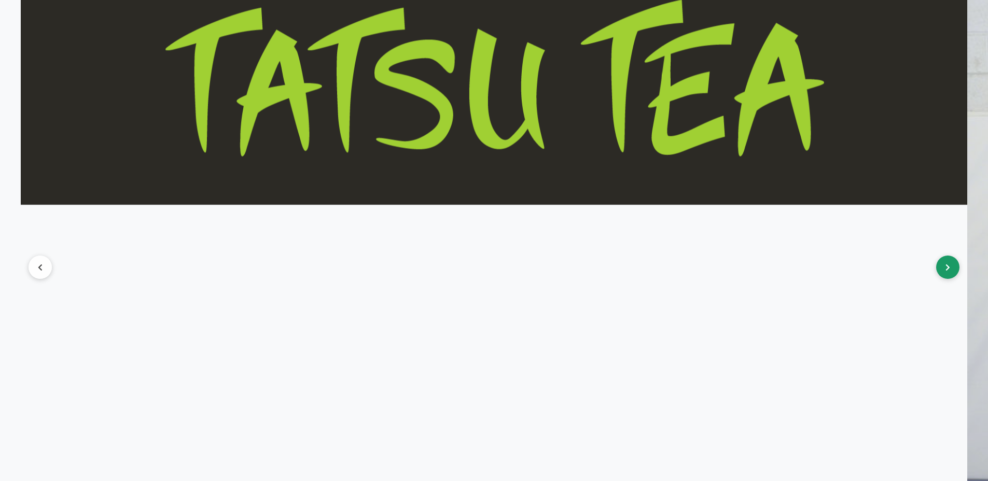
click at [951, 256] on button at bounding box center [947, 267] width 23 height 23
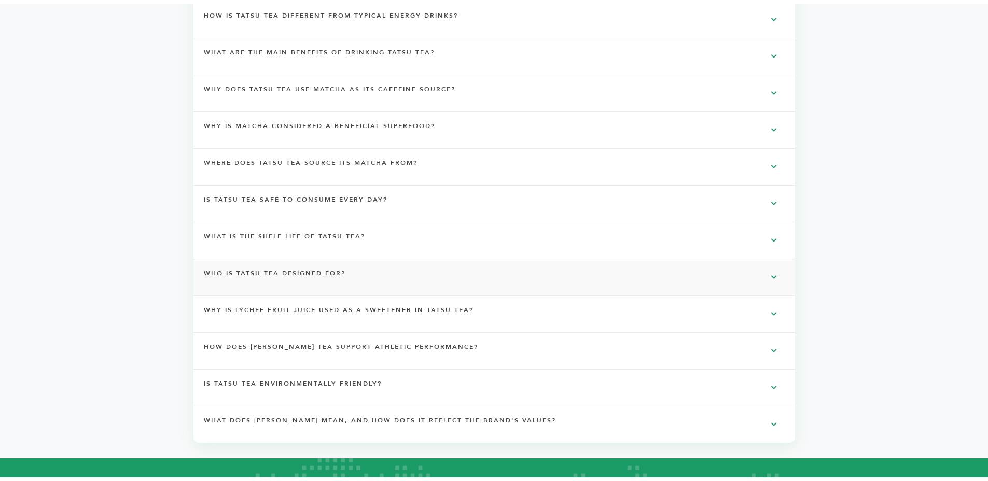
scroll to position [2564, 0]
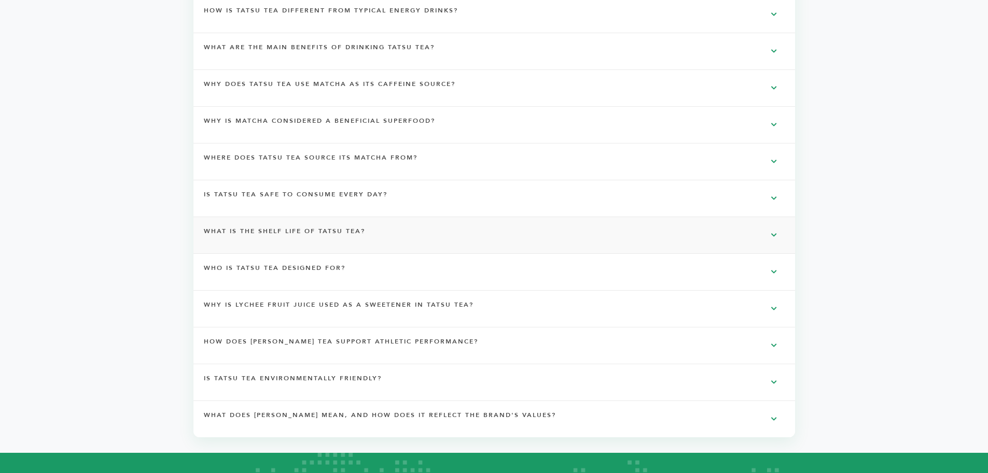
click at [430, 217] on div "What is the shelf life of Tatsu Tea?" at bounding box center [493, 235] width 601 height 36
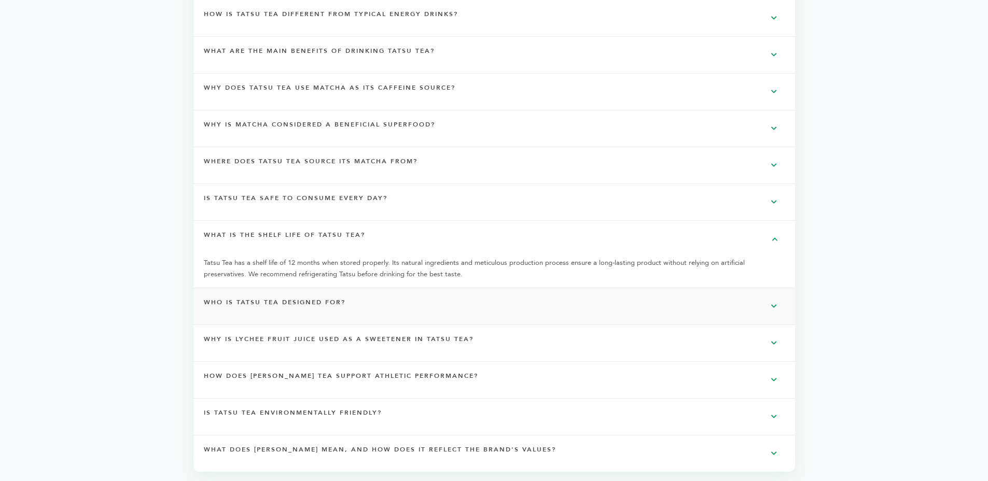
click at [415, 288] on div "Who is Tatsu Tea designed for?" at bounding box center [493, 306] width 601 height 36
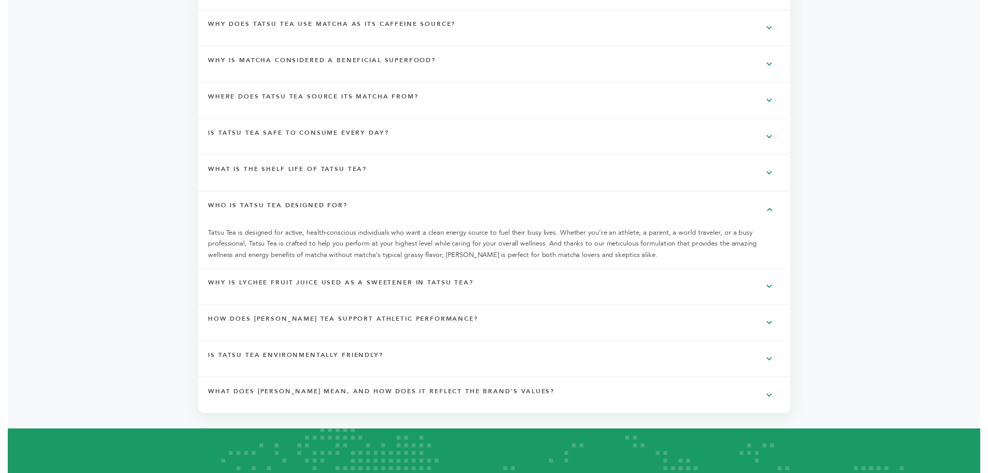
scroll to position [2633, 0]
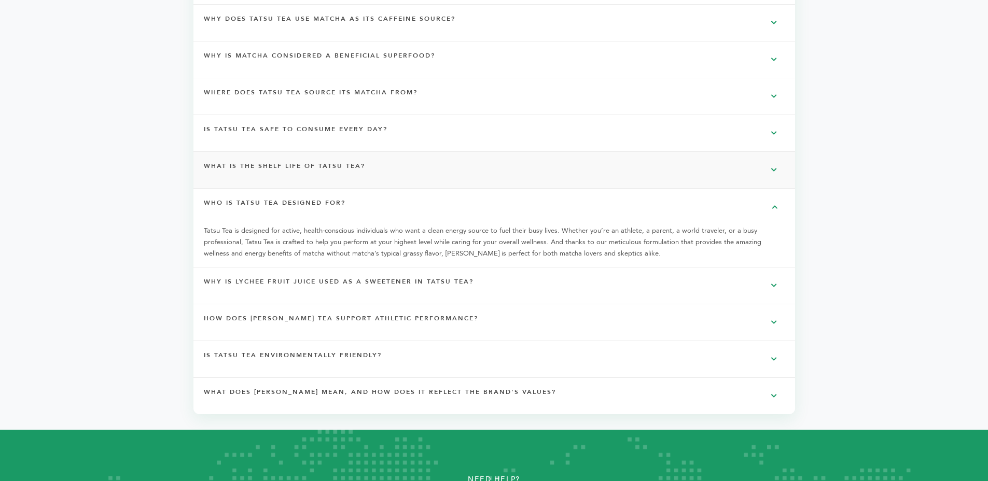
drag, startPoint x: 416, startPoint y: 187, endPoint x: 453, endPoint y: 163, distance: 43.4
click at [417, 189] on div "Who is Tatsu Tea designed for?" at bounding box center [493, 207] width 601 height 36
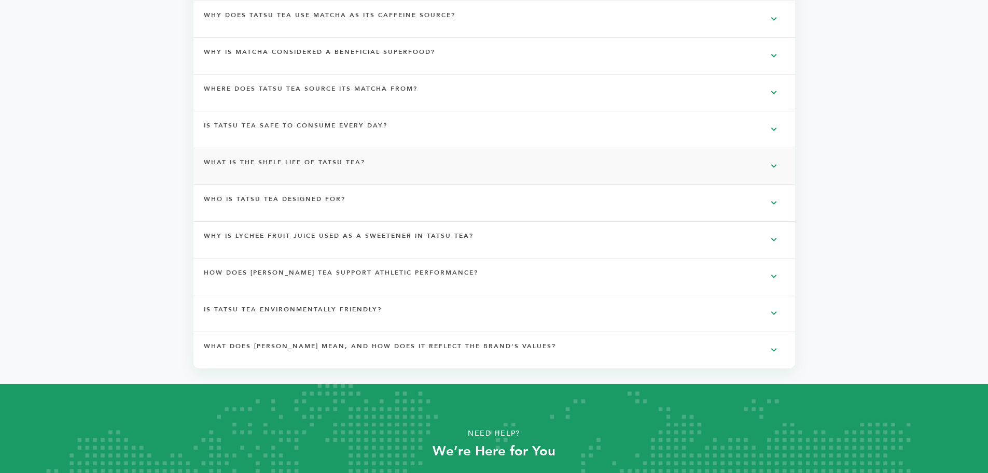
click at [446, 148] on div "What is the shelf life of Tatsu Tea?" at bounding box center [493, 166] width 601 height 36
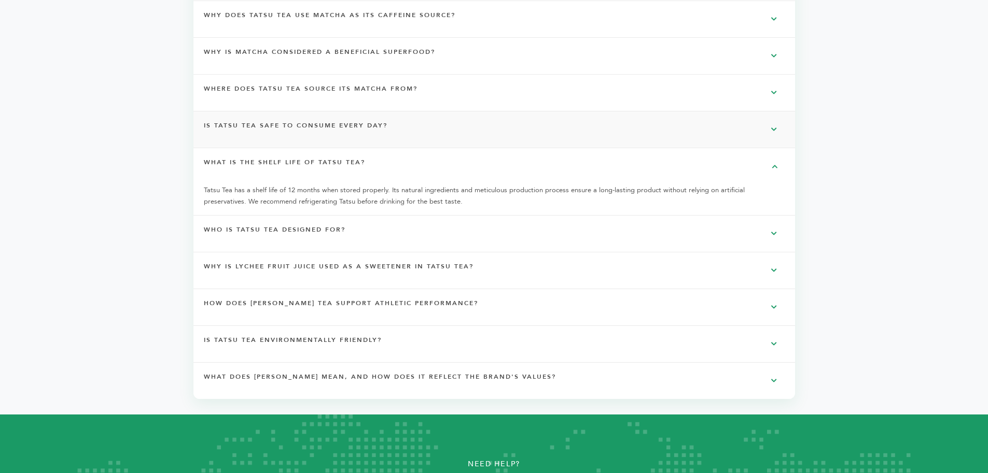
click at [442, 122] on div "Is Tatsu Tea safe to consume every day?" at bounding box center [493, 129] width 601 height 36
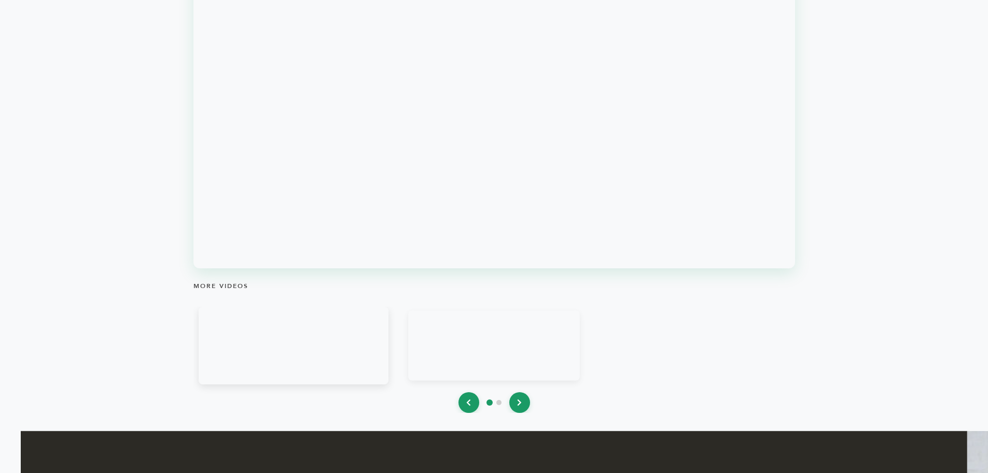
scroll to position [1099, 0]
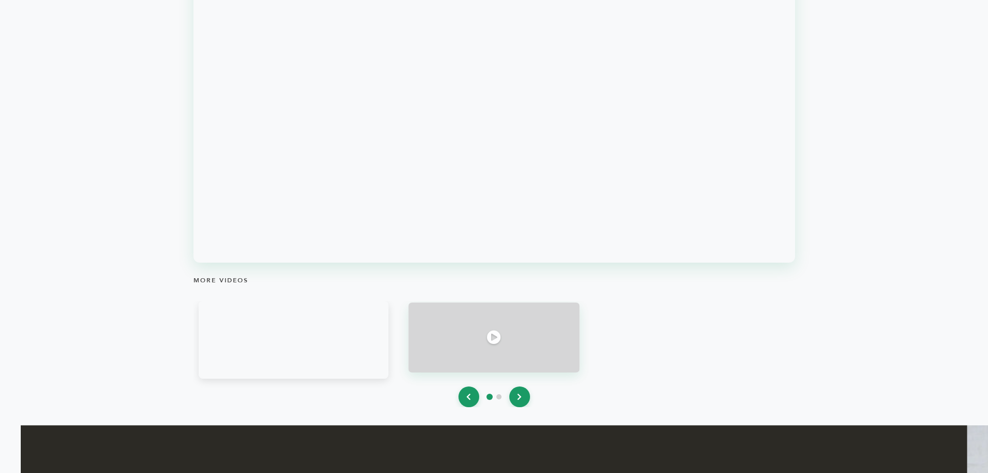
click at [487, 331] on icon at bounding box center [494, 338] width 14 height 14
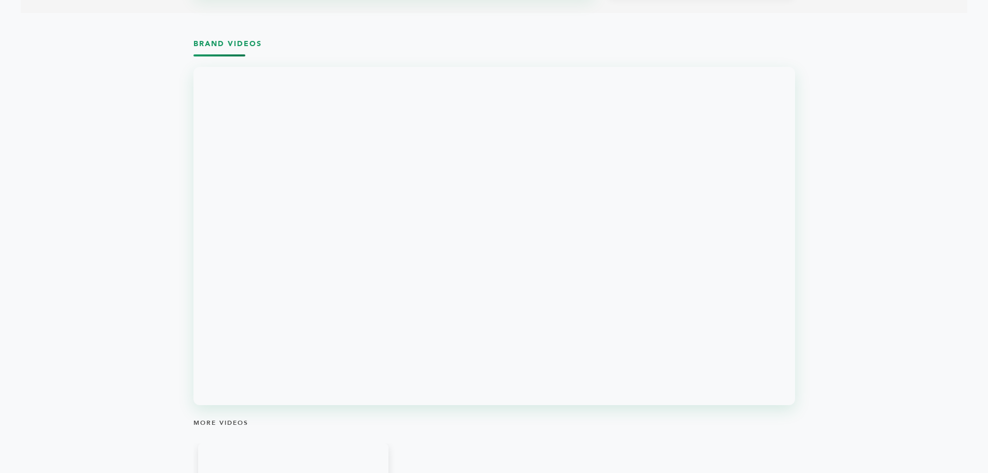
scroll to position [961, 0]
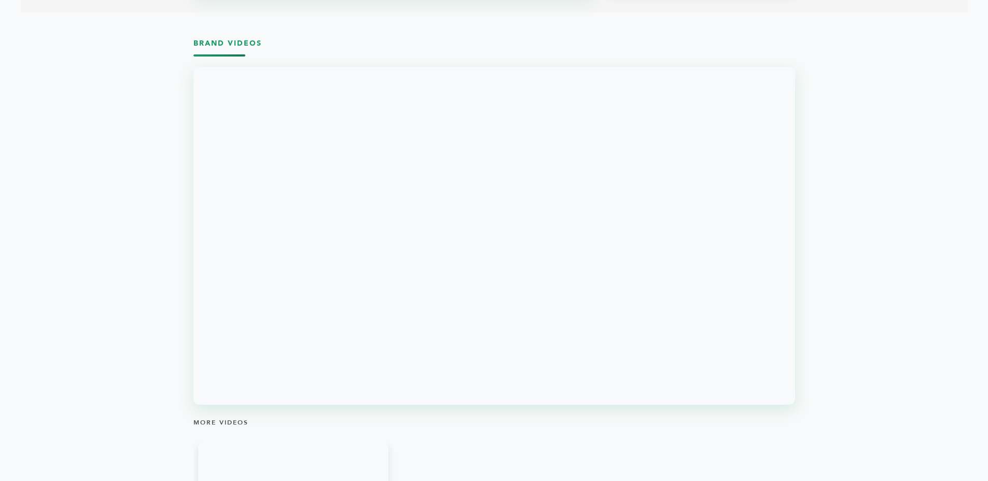
click at [555, 418] on h4 "More Videos" at bounding box center [493, 427] width 601 height 18
